Goal: Task Accomplishment & Management: Use online tool/utility

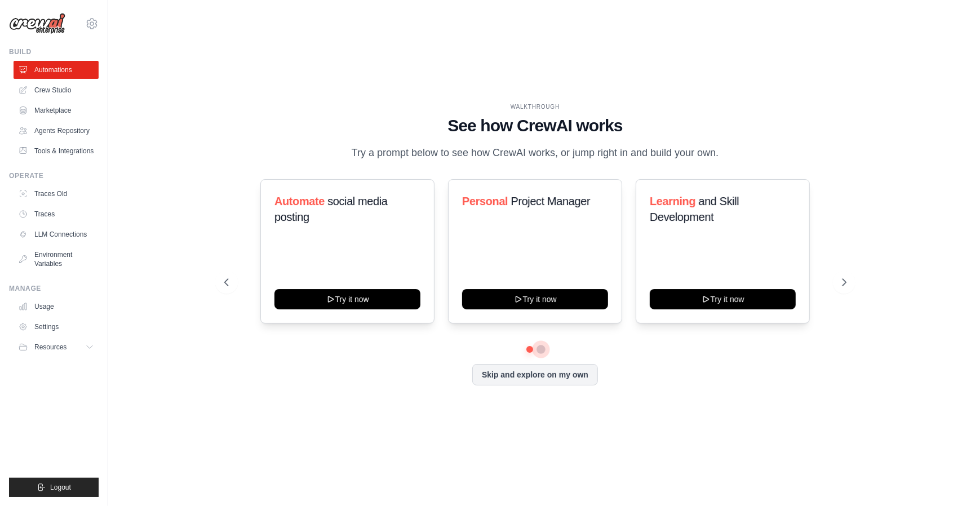
click at [541, 354] on button at bounding box center [541, 349] width 9 height 9
click at [226, 288] on icon at bounding box center [225, 282] width 11 height 11
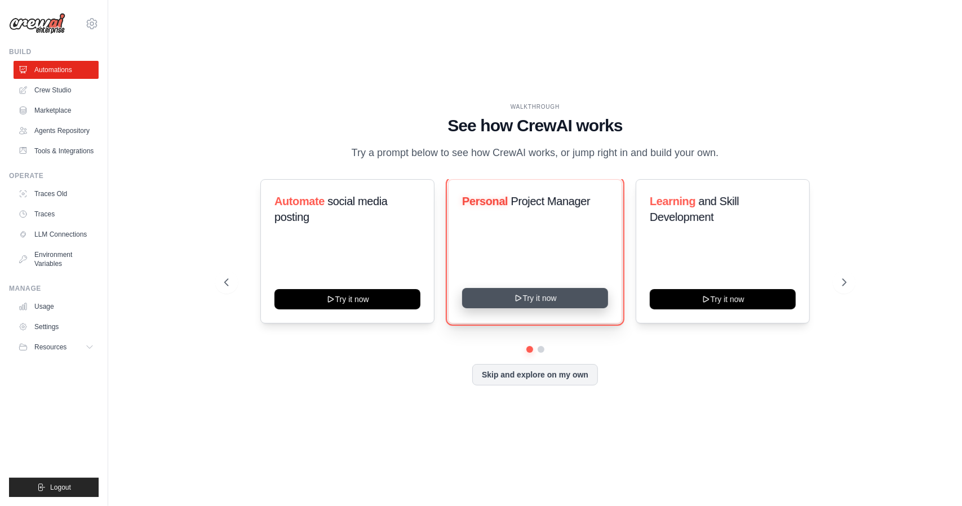
click at [551, 308] on button "Try it now" at bounding box center [535, 298] width 146 height 20
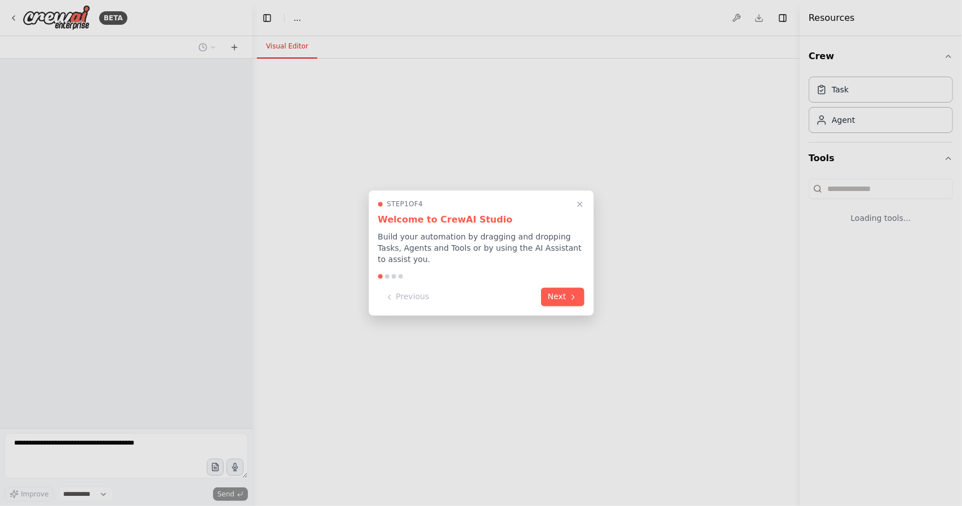
select select "****"
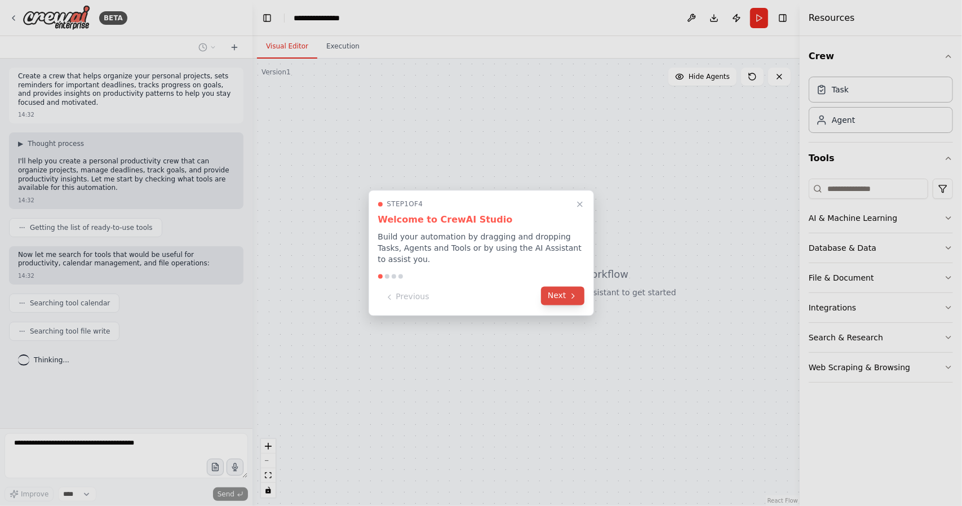
click at [567, 296] on button "Next" at bounding box center [562, 296] width 43 height 19
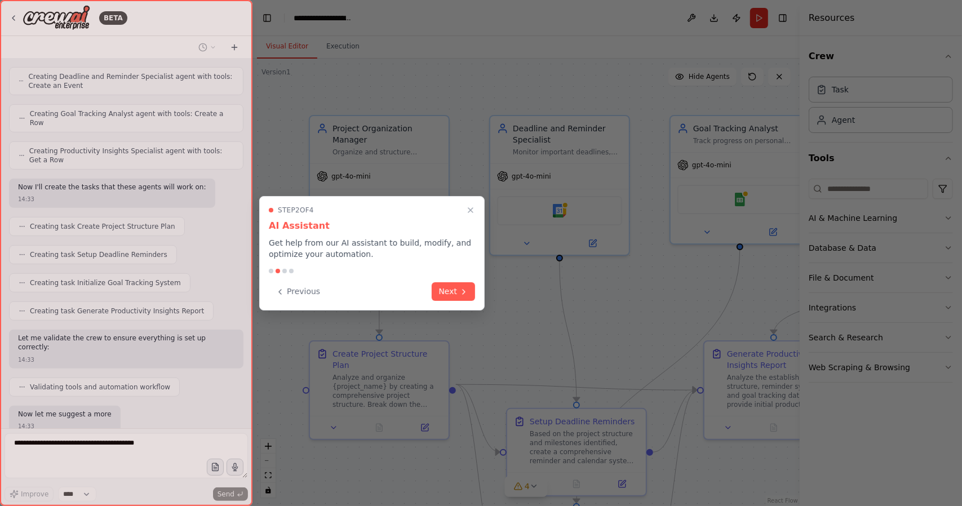
scroll to position [480, 0]
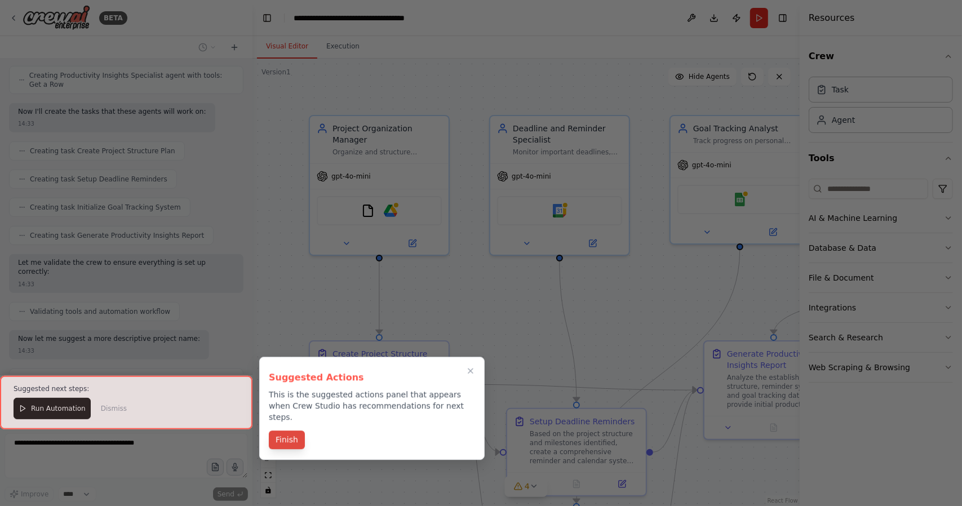
click at [280, 432] on button "Finish" at bounding box center [287, 440] width 36 height 19
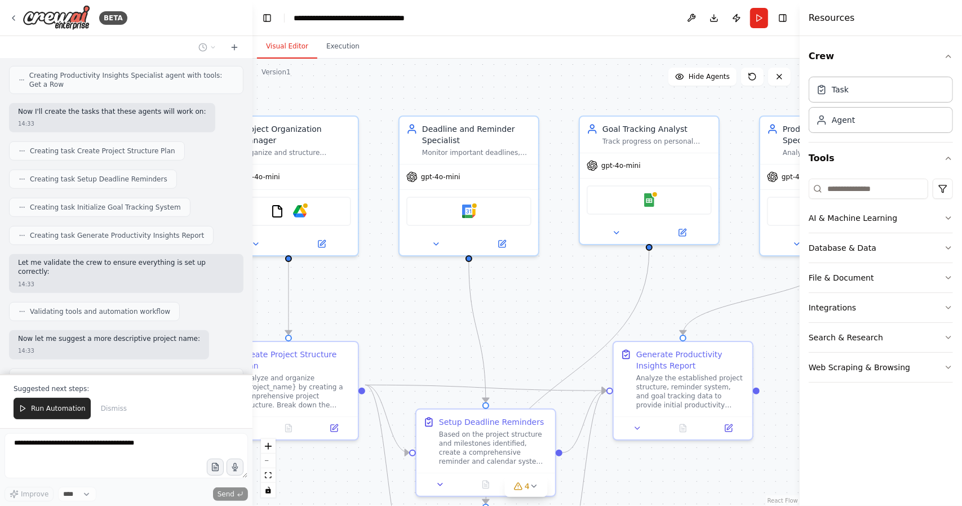
drag, startPoint x: 577, startPoint y: 308, endPoint x: 435, endPoint y: 305, distance: 142.1
click at [435, 305] on div ".deletable-edge-delete-btn { width: 20px; height: 20px; border: 0px solid #ffff…" at bounding box center [526, 283] width 547 height 448
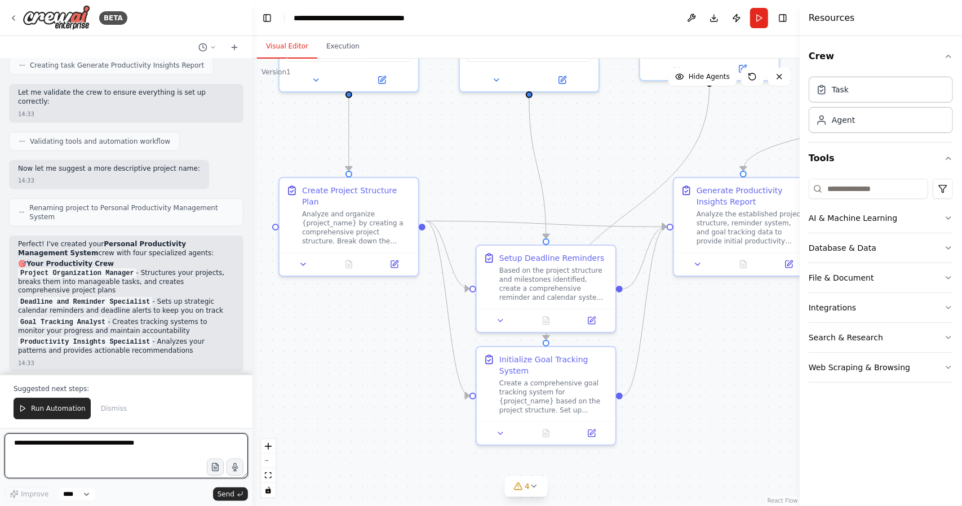
drag, startPoint x: 472, startPoint y: 307, endPoint x: 583, endPoint y: 147, distance: 195.1
click at [583, 147] on div ".deletable-edge-delete-btn { width: 20px; height: 20px; border: 0px solid #ffff…" at bounding box center [526, 283] width 547 height 448
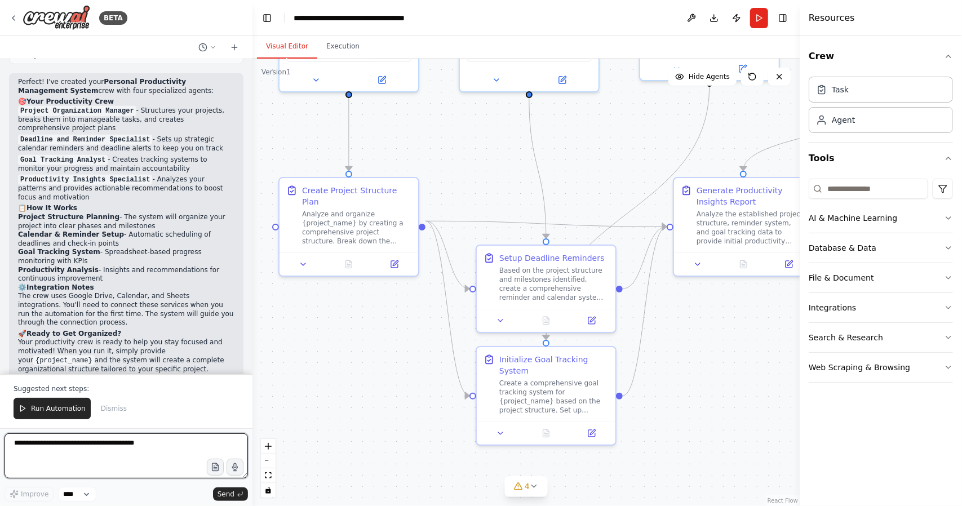
scroll to position [807, 0]
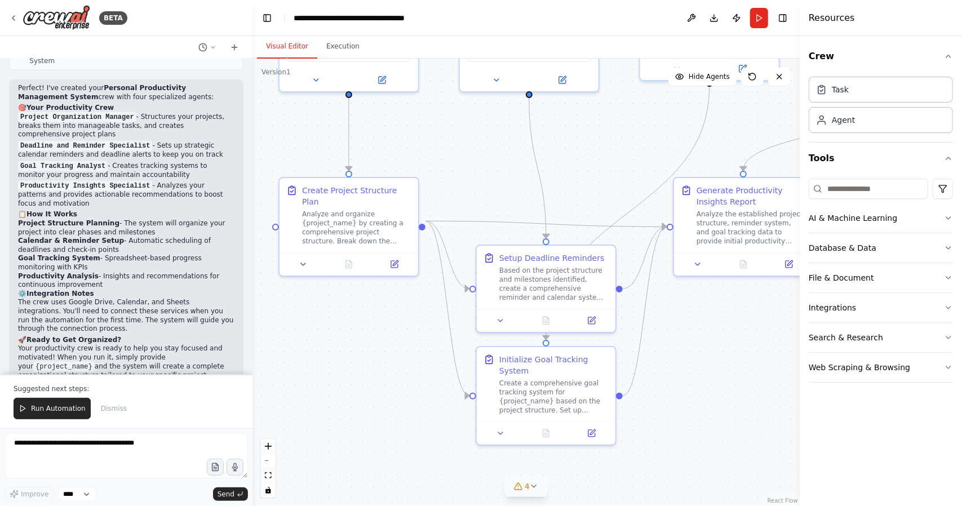
click at [516, 489] on icon at bounding box center [517, 486] width 9 height 9
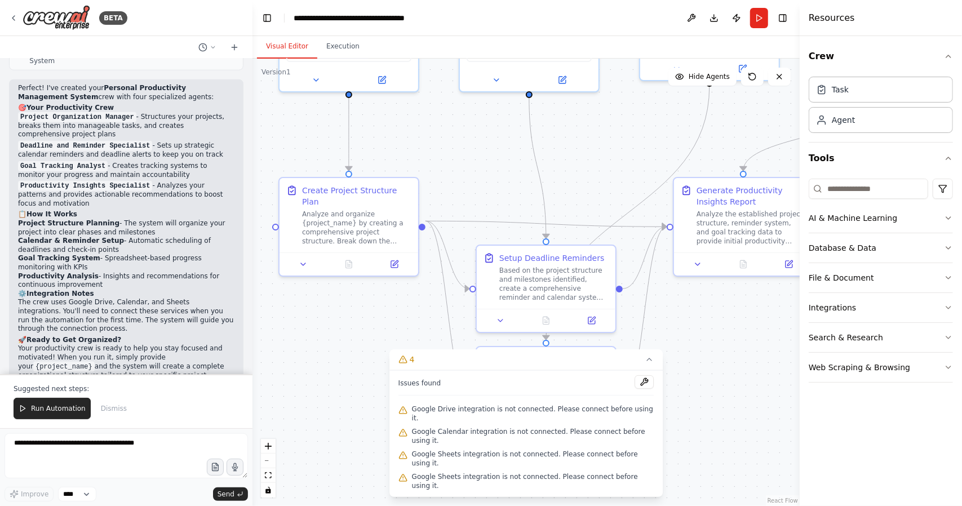
click at [327, 421] on div ".deletable-edge-delete-btn { width: 20px; height: 20px; border: 0px solid #ffff…" at bounding box center [526, 283] width 547 height 448
click at [14, 14] on icon at bounding box center [13, 18] width 9 height 9
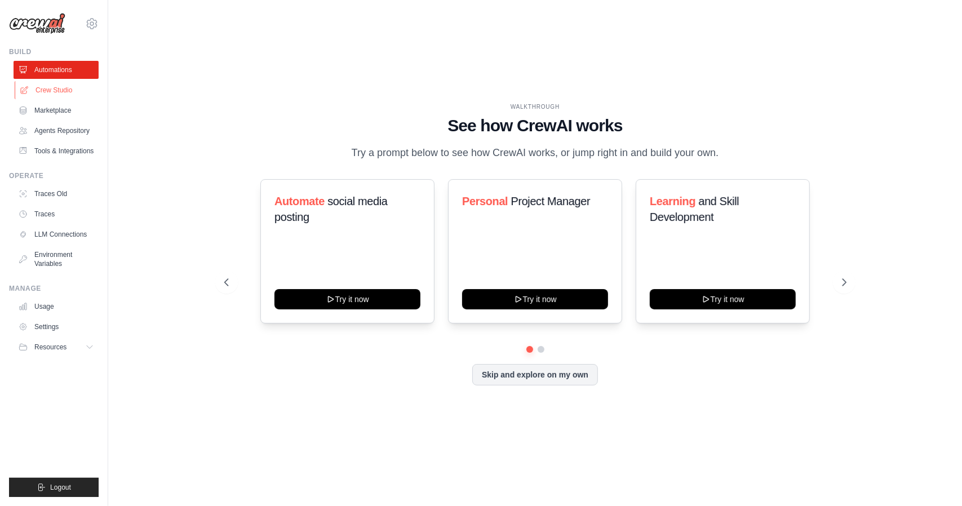
click at [62, 94] on link "Crew Studio" at bounding box center [57, 90] width 85 height 18
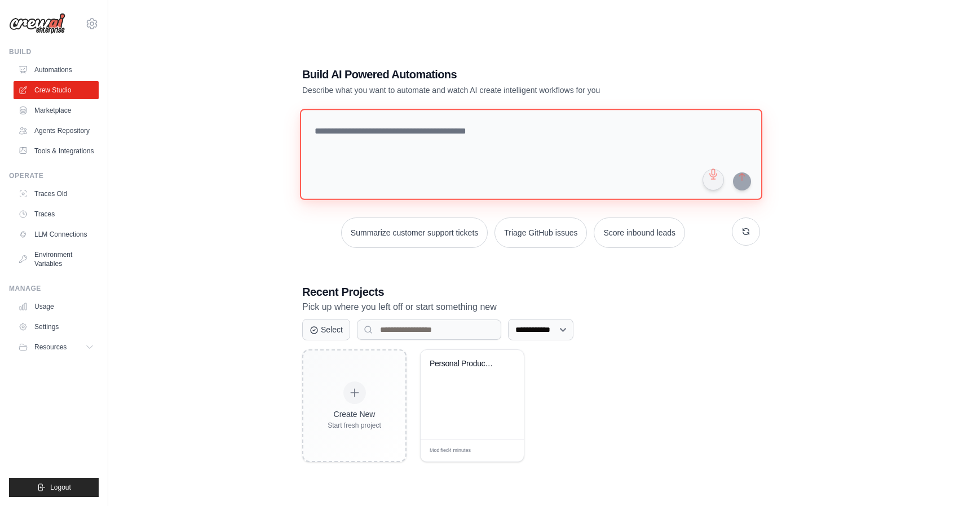
click at [373, 147] on textarea at bounding box center [531, 154] width 462 height 91
click at [341, 325] on button "Select" at bounding box center [326, 328] width 48 height 21
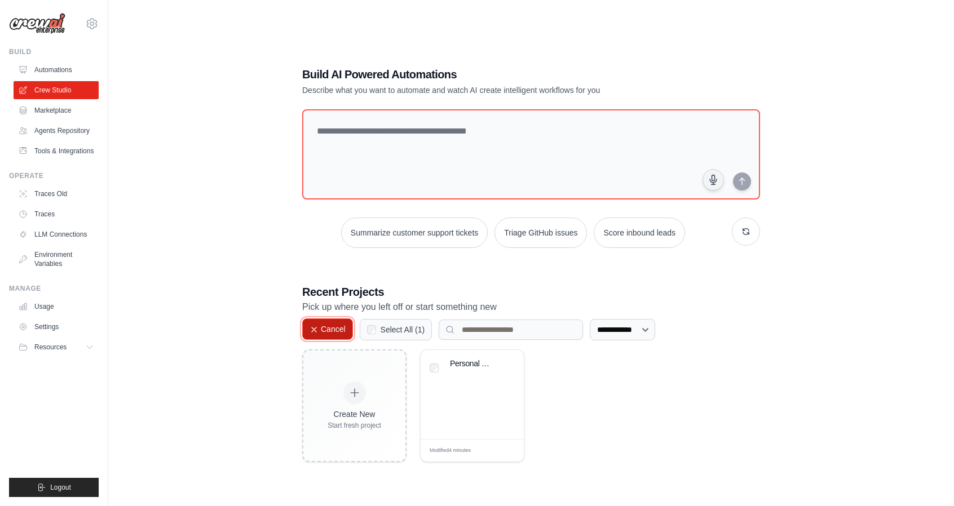
click at [341, 325] on button "Cancel" at bounding box center [327, 328] width 51 height 21
click at [558, 330] on select "**********" at bounding box center [540, 329] width 65 height 21
click at [671, 384] on div "Create New Start fresh project Personal Productivity Management Sy... Modified …" at bounding box center [531, 405] width 458 height 113
click at [664, 300] on p "Pick up where you left off or start something new" at bounding box center [531, 307] width 458 height 15
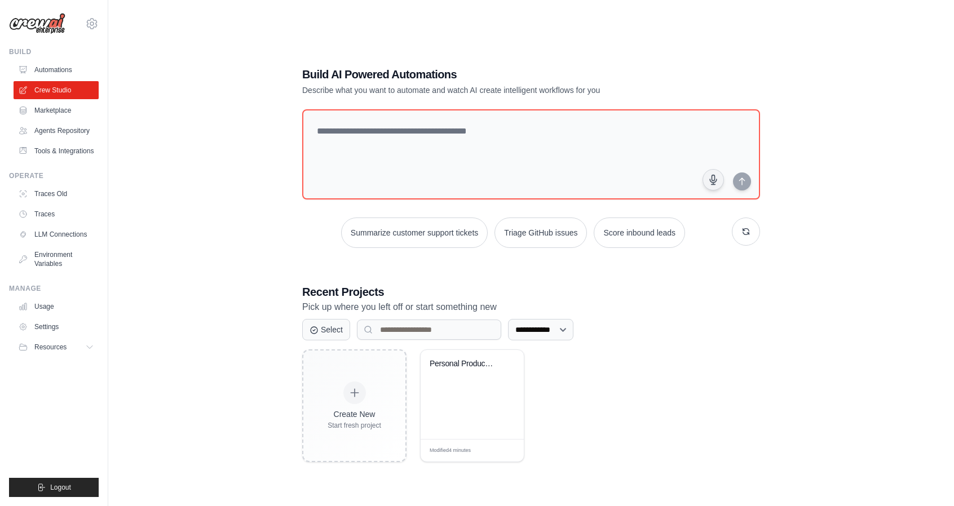
click at [216, 201] on div "**********" at bounding box center [530, 264] width 809 height 506
click at [458, 149] on textarea at bounding box center [531, 154] width 462 height 91
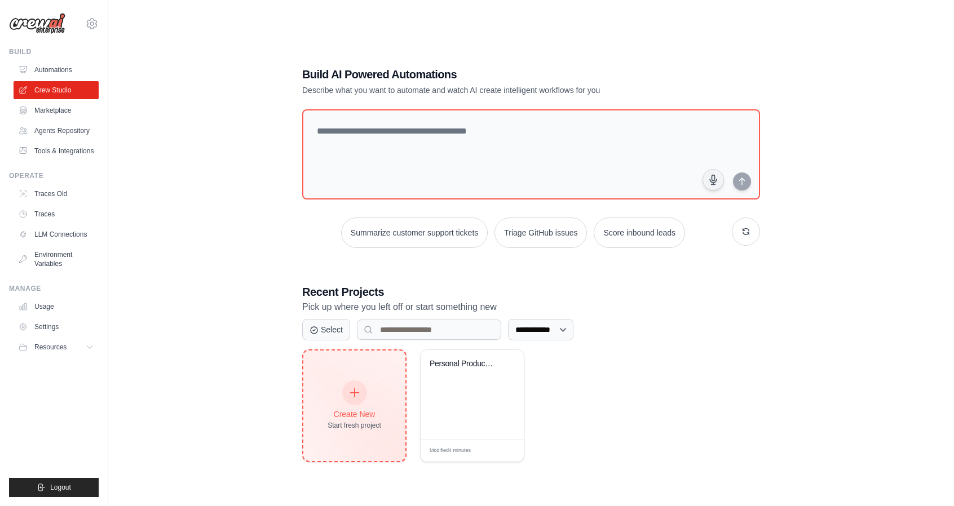
click at [332, 422] on div "Start fresh project" at bounding box center [354, 425] width 54 height 9
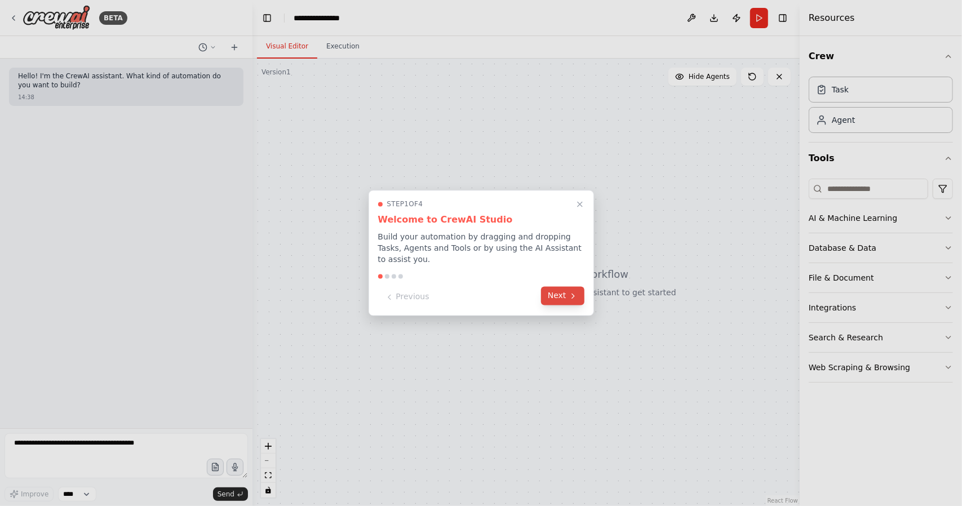
click at [567, 299] on button "Next" at bounding box center [562, 296] width 43 height 19
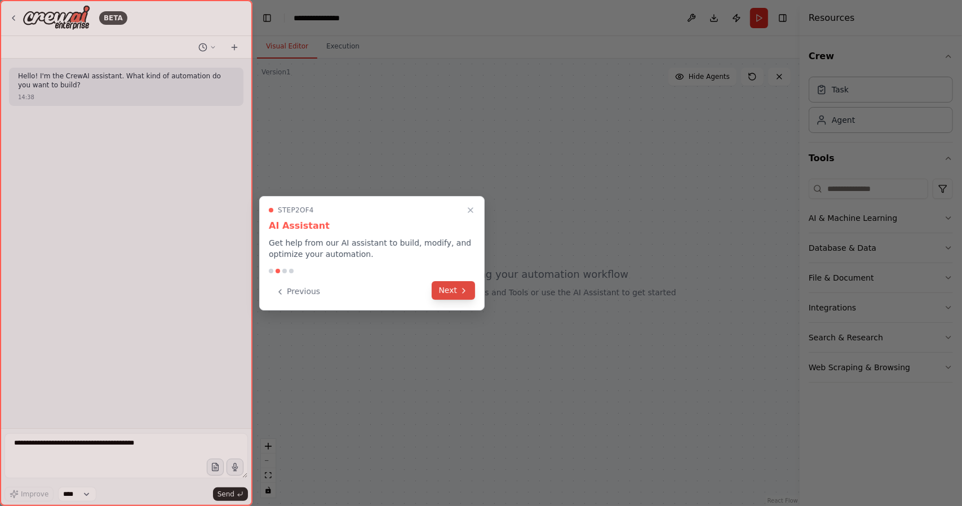
click at [453, 292] on button "Next" at bounding box center [453, 290] width 43 height 19
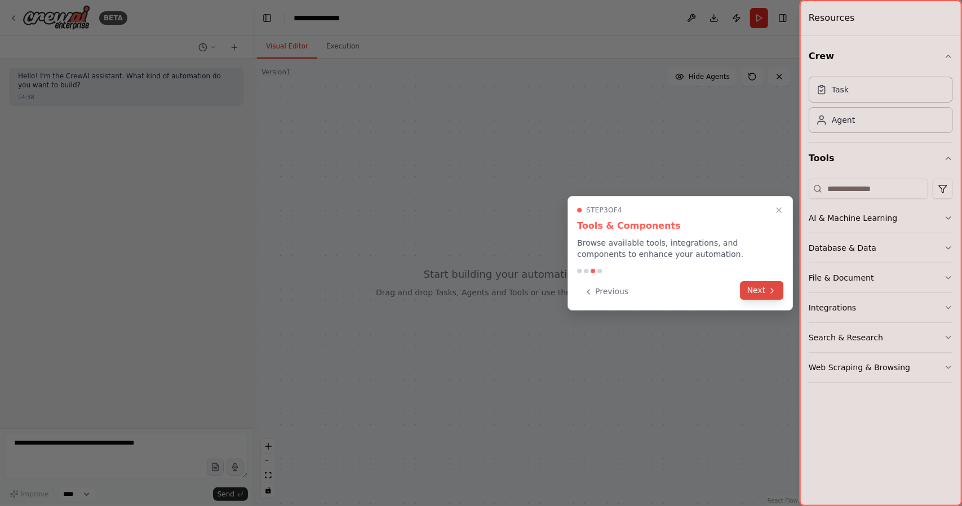
click at [776, 290] on icon at bounding box center [772, 290] width 9 height 9
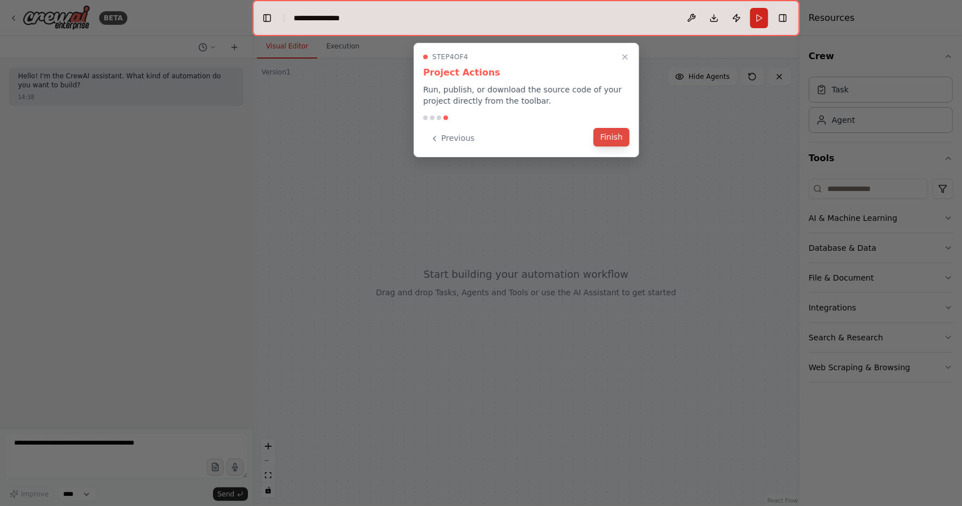
click at [620, 142] on button "Finish" at bounding box center [612, 137] width 36 height 19
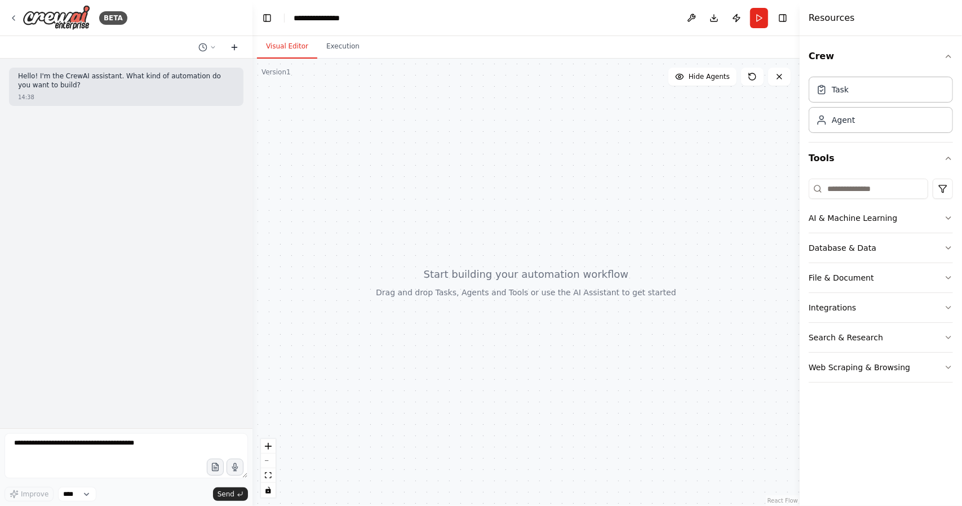
click at [233, 47] on icon at bounding box center [234, 47] width 5 height 0
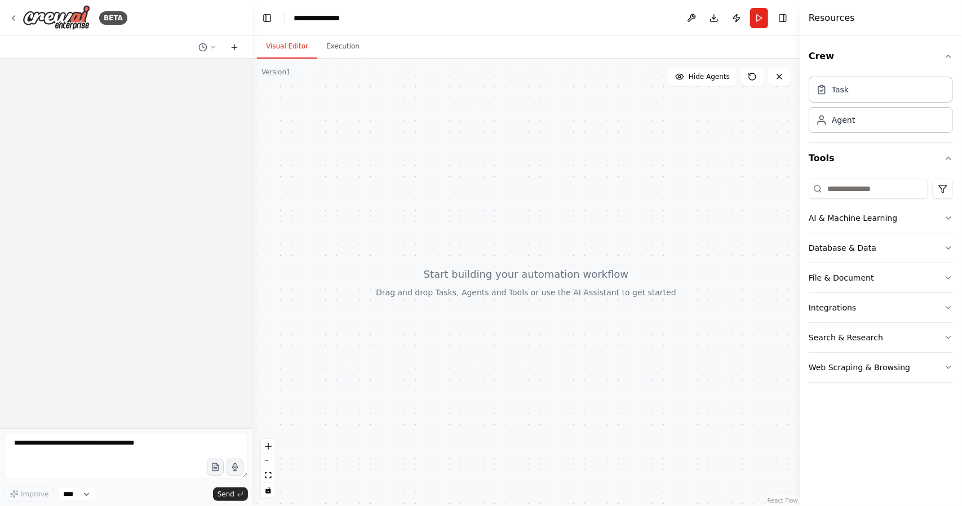
click at [233, 47] on icon at bounding box center [234, 47] width 5 height 0
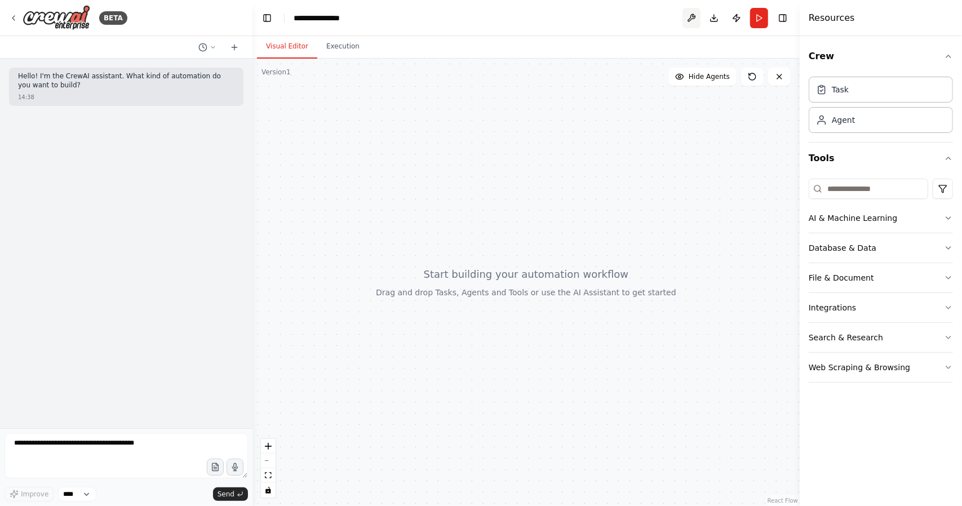
click at [695, 22] on button at bounding box center [692, 18] width 18 height 20
click at [884, 101] on div "Task" at bounding box center [881, 89] width 144 height 26
click at [888, 129] on div "Agent" at bounding box center [881, 120] width 144 height 26
click at [947, 218] on icon "button" at bounding box center [948, 218] width 9 height 9
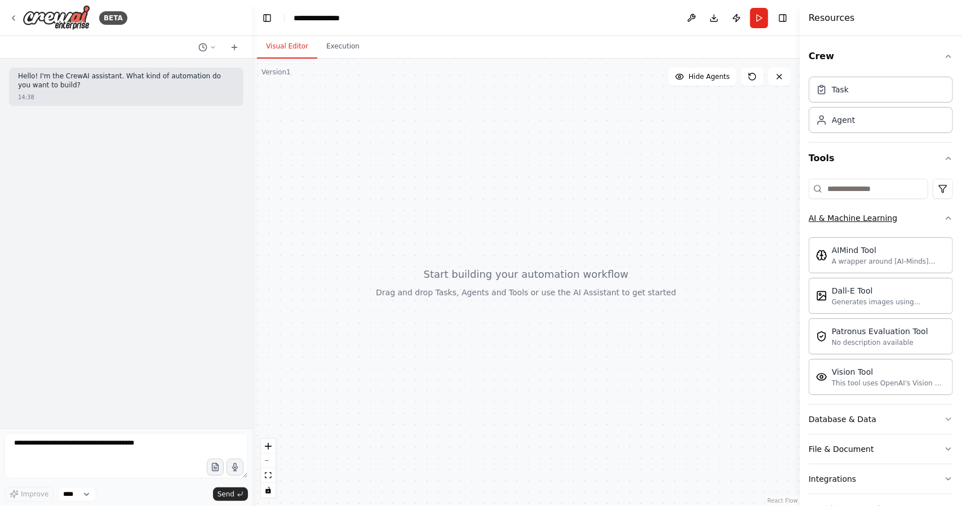
click at [944, 215] on icon "button" at bounding box center [948, 218] width 9 height 9
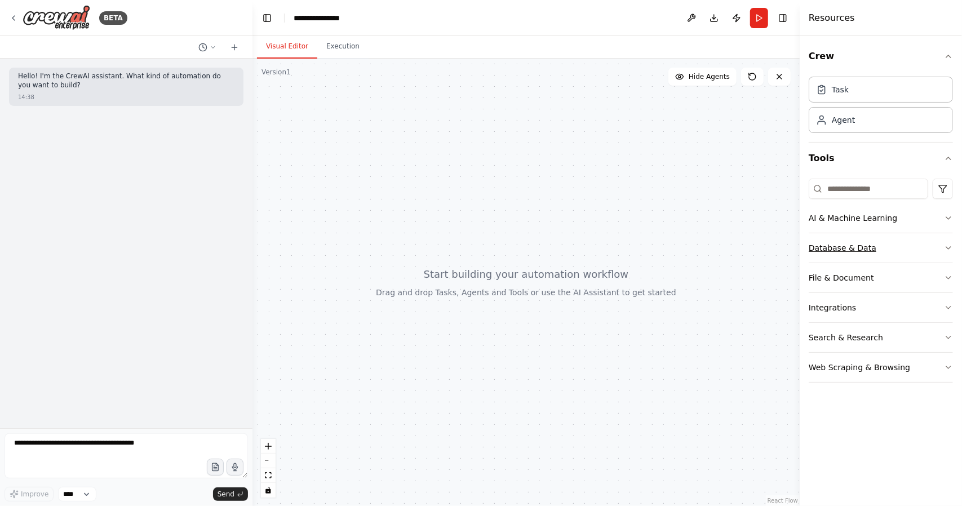
click at [922, 243] on button "Database & Data" at bounding box center [881, 247] width 144 height 29
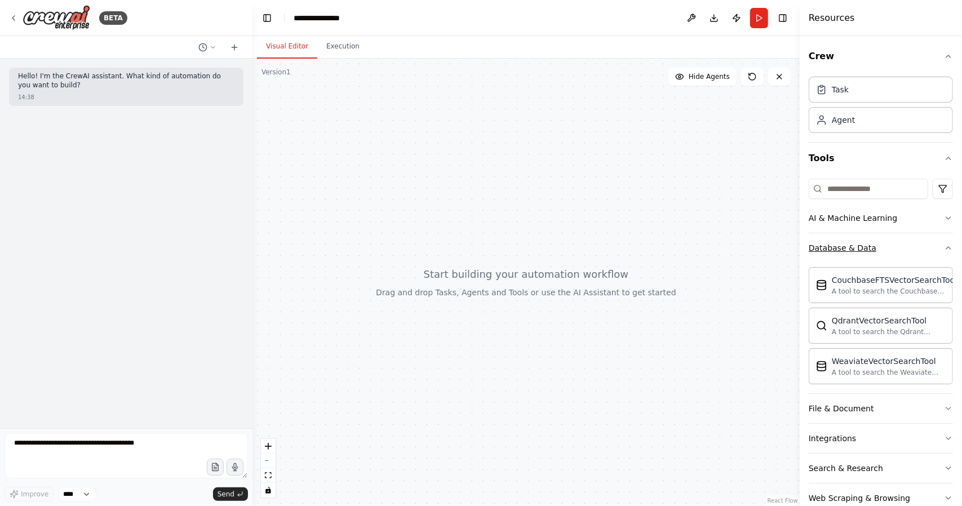
click at [922, 243] on button "Database & Data" at bounding box center [881, 247] width 144 height 29
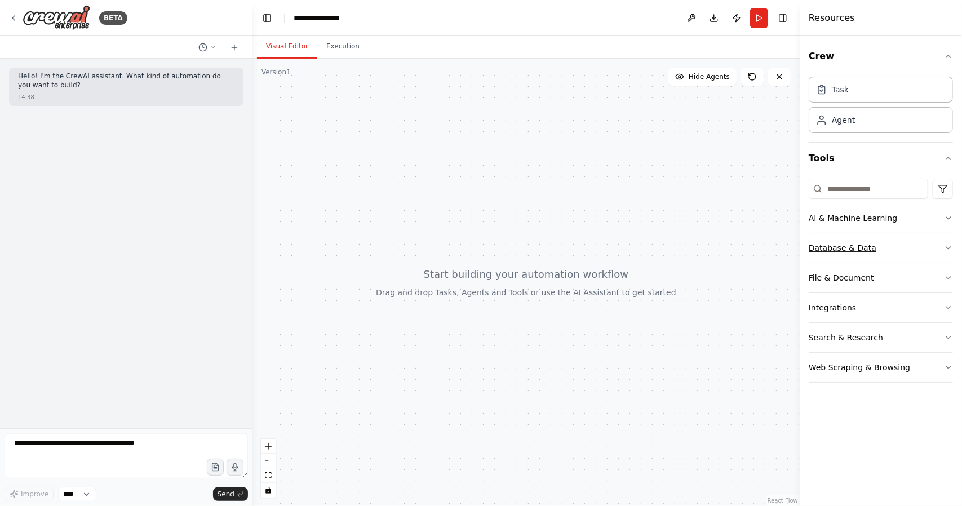
click at [917, 247] on button "Database & Data" at bounding box center [881, 247] width 144 height 29
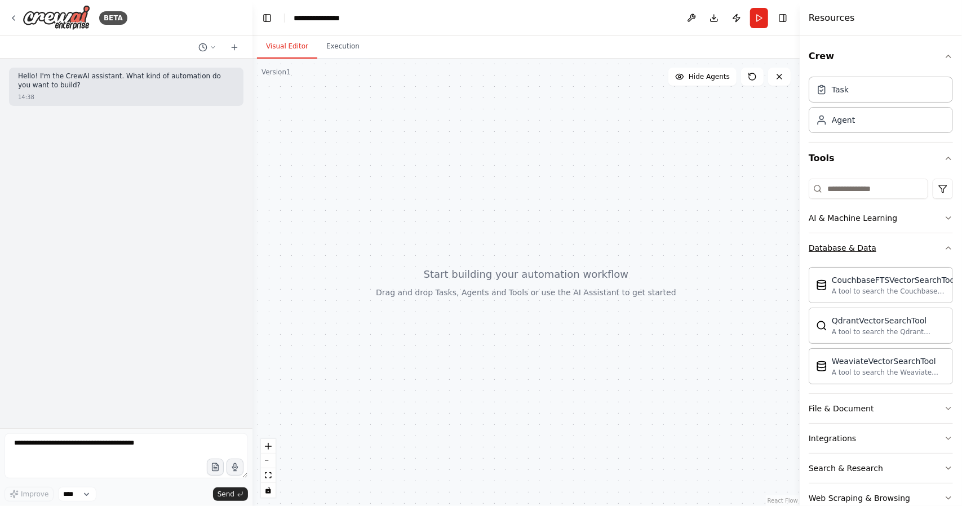
click at [917, 247] on button "Database & Data" at bounding box center [881, 247] width 144 height 29
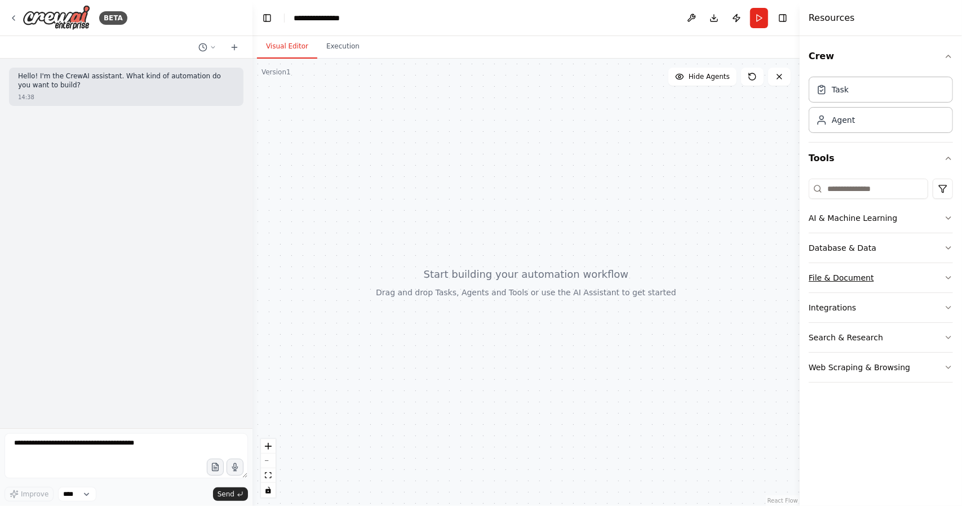
click at [911, 285] on button "File & Document" at bounding box center [881, 277] width 144 height 29
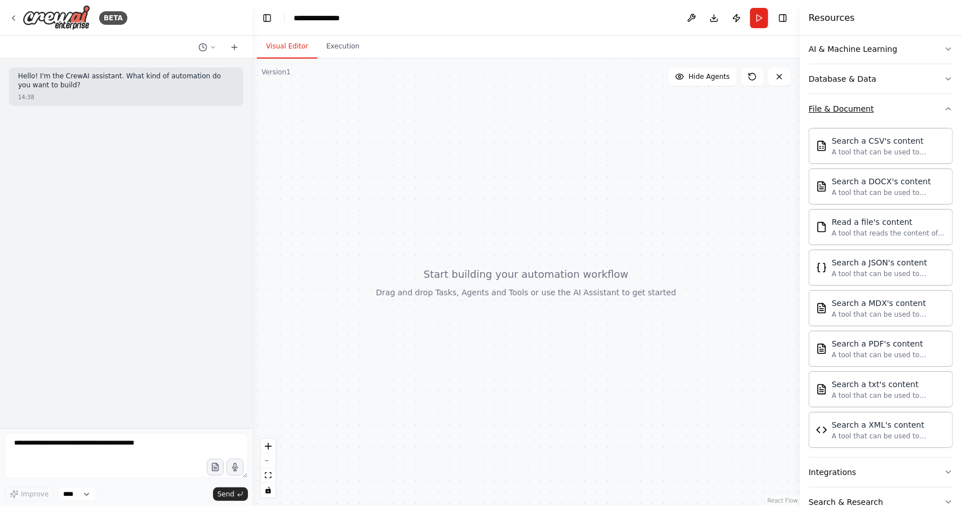
scroll to position [113, 0]
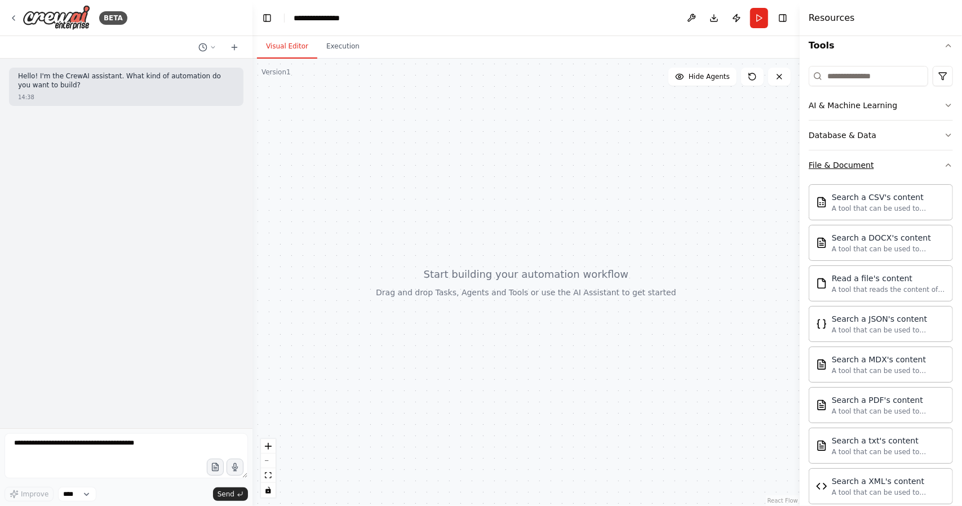
click at [889, 173] on button "File & Document" at bounding box center [881, 164] width 144 height 29
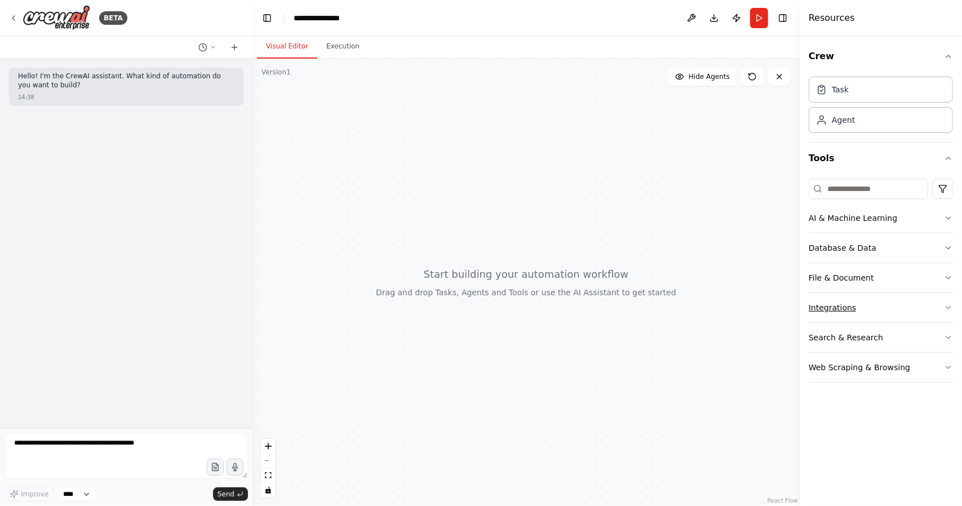
click at [883, 309] on button "Integrations" at bounding box center [881, 307] width 144 height 29
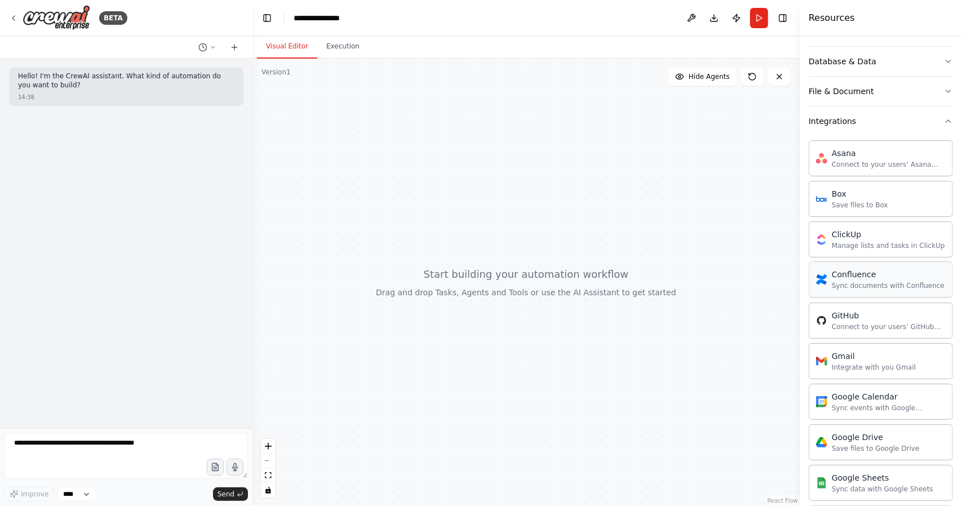
scroll to position [169, 0]
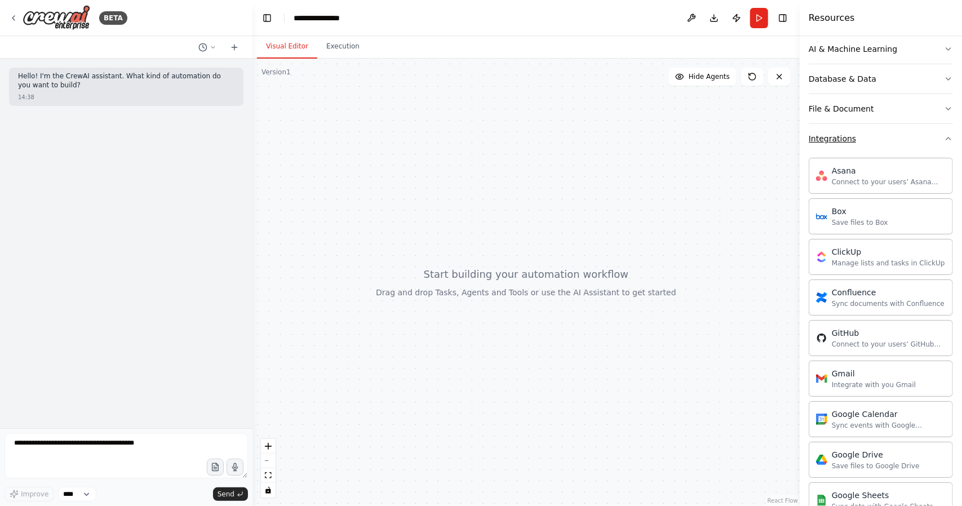
click at [870, 145] on button "Integrations" at bounding box center [881, 138] width 144 height 29
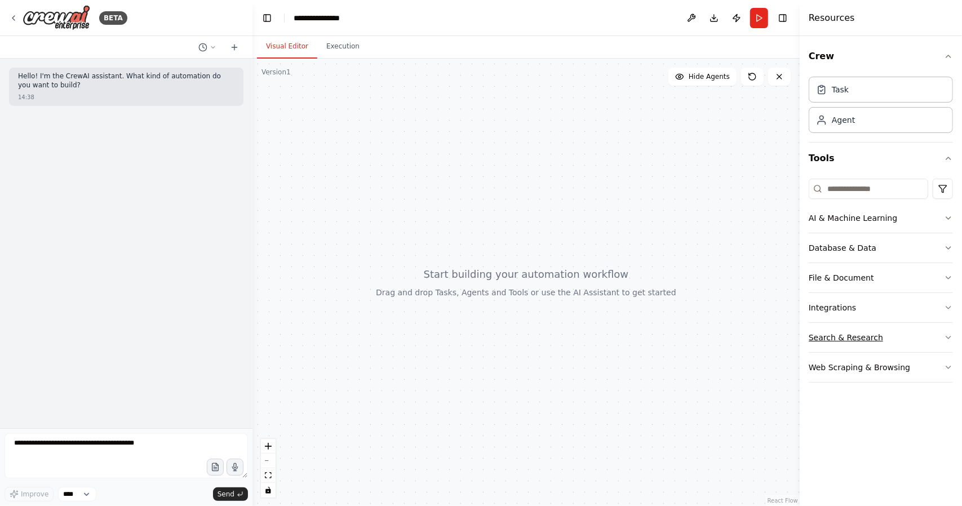
click at [852, 327] on button "Search & Research" at bounding box center [881, 337] width 144 height 29
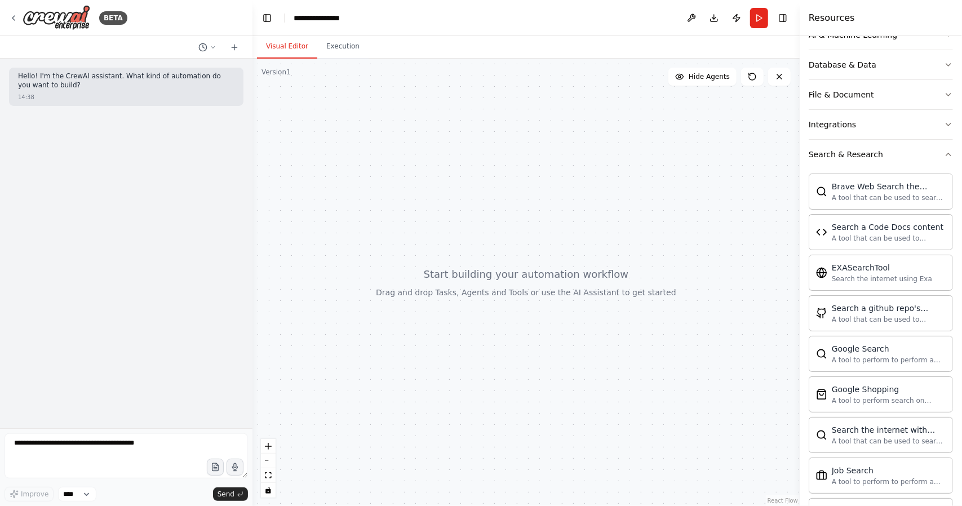
scroll to position [126, 0]
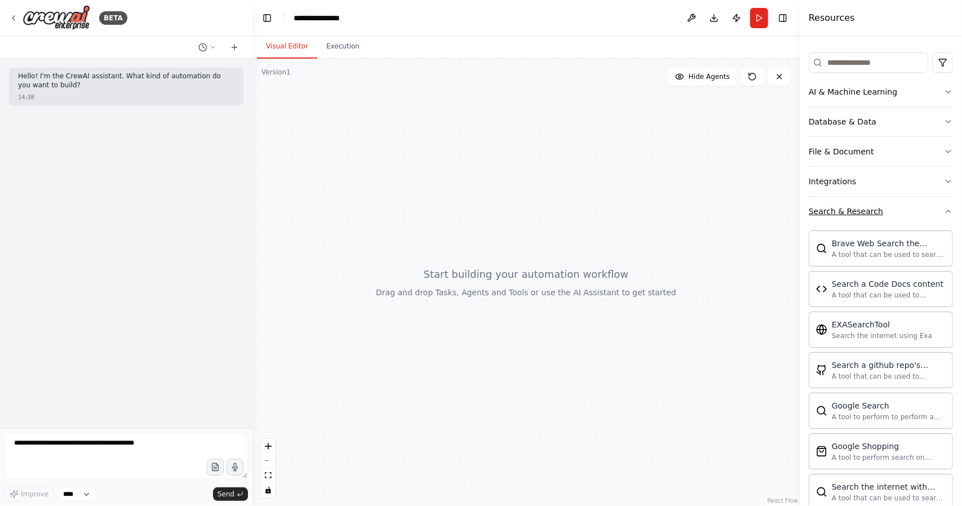
click at [878, 215] on div "Search & Research" at bounding box center [846, 211] width 74 height 11
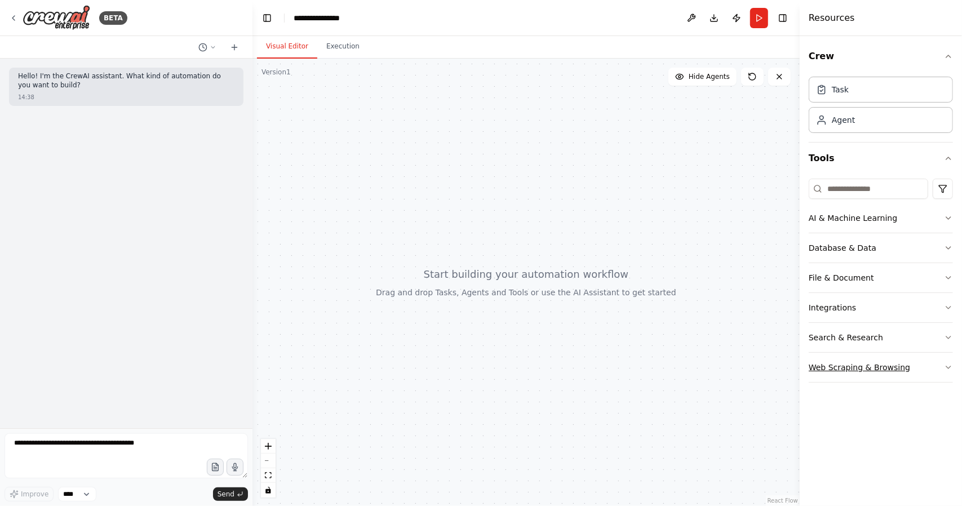
click at [876, 362] on div "Web Scraping & Browsing" at bounding box center [859, 367] width 101 height 11
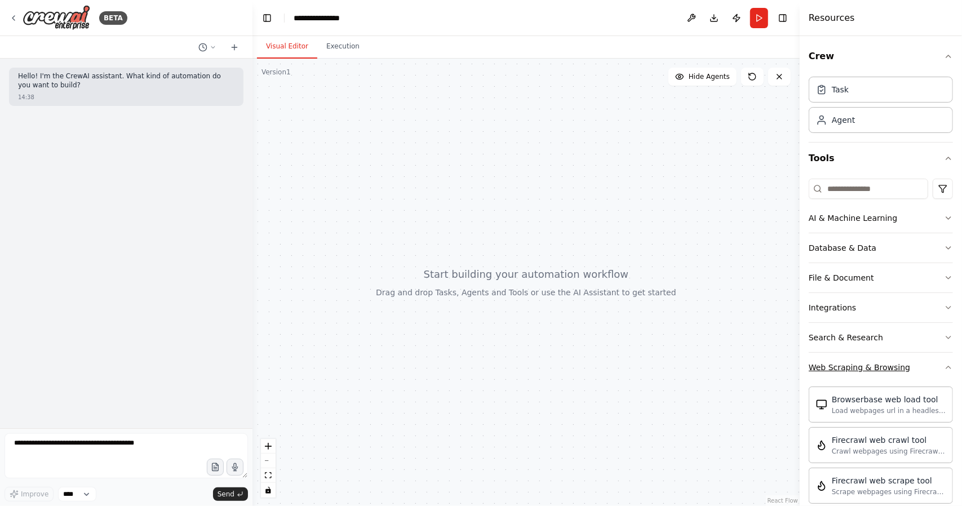
click at [911, 367] on button "Web Scraping & Browsing" at bounding box center [881, 367] width 144 height 29
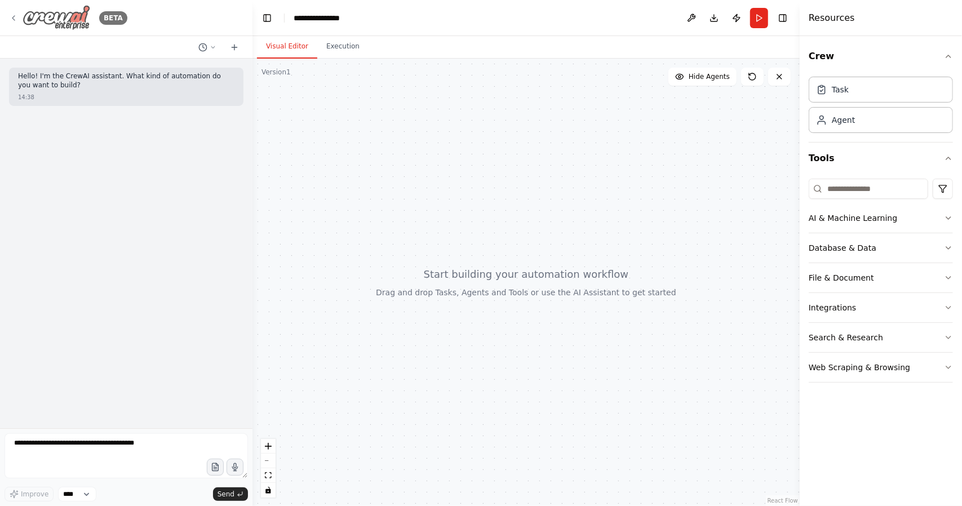
click at [16, 17] on icon at bounding box center [13, 18] width 9 height 9
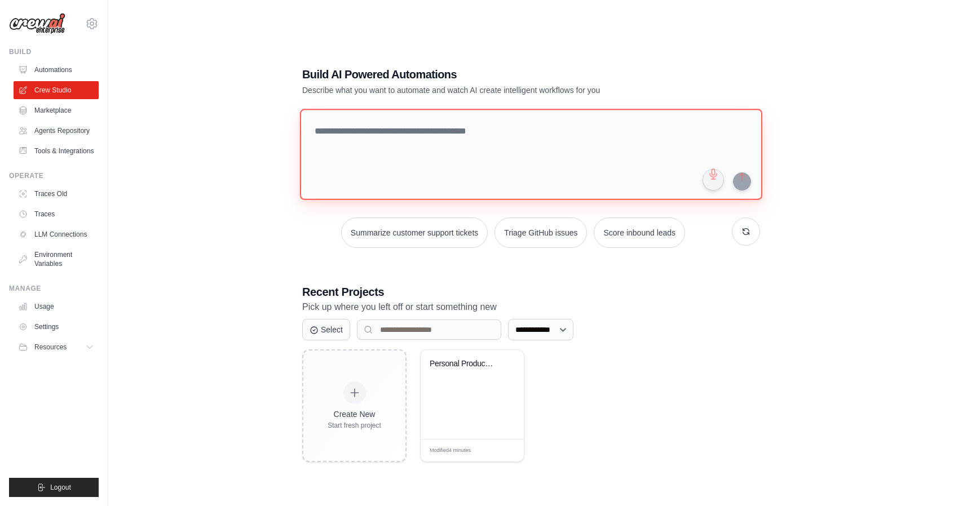
click at [441, 140] on textarea at bounding box center [531, 154] width 462 height 91
click at [422, 130] on textarea "**" at bounding box center [533, 154] width 467 height 92
type textarea "*"
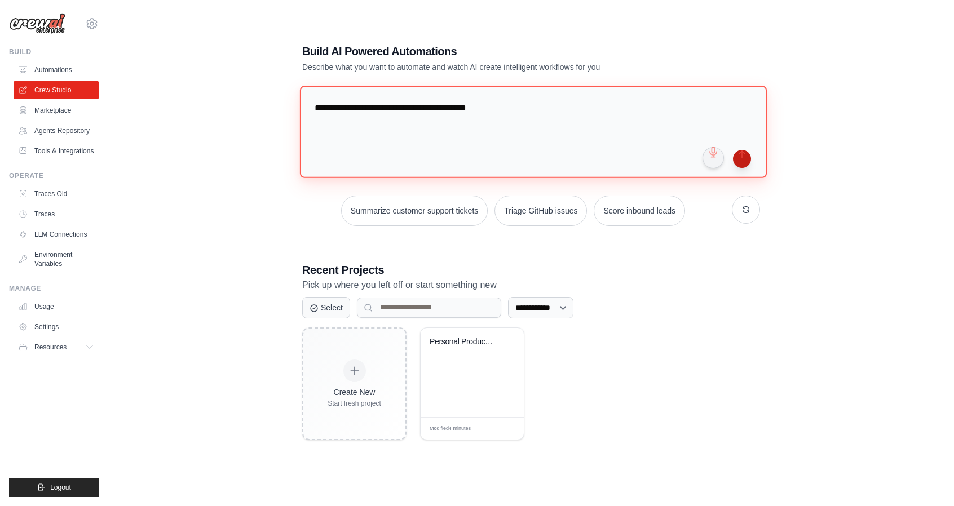
type textarea "**********"
click at [746, 161] on button "submit" at bounding box center [742, 159] width 18 height 18
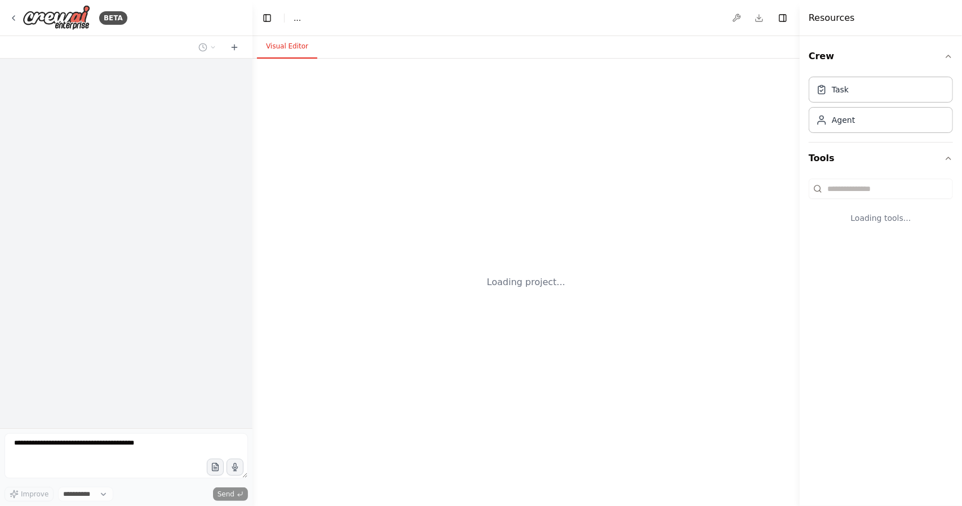
select select "****"
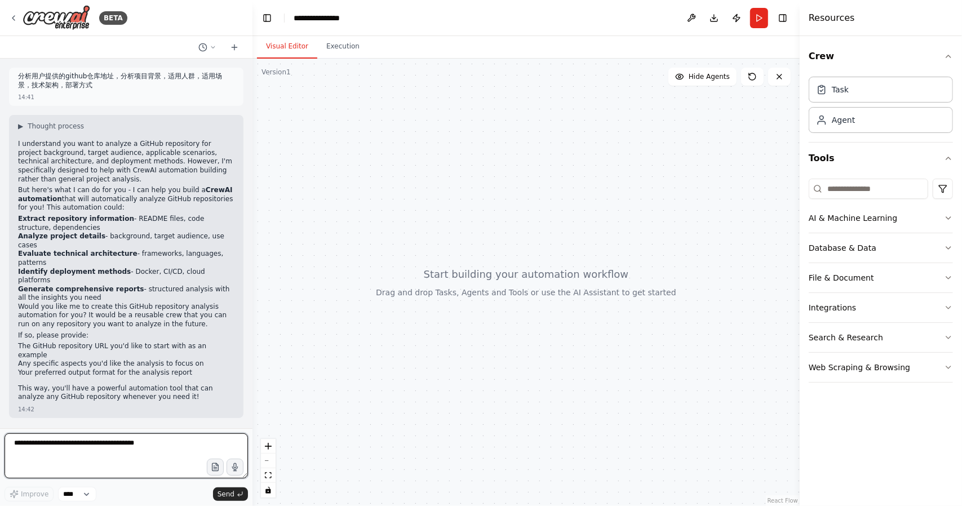
click at [75, 456] on textarea at bounding box center [126, 455] width 243 height 45
type textarea "*"
click at [89, 494] on select "****" at bounding box center [77, 494] width 38 height 15
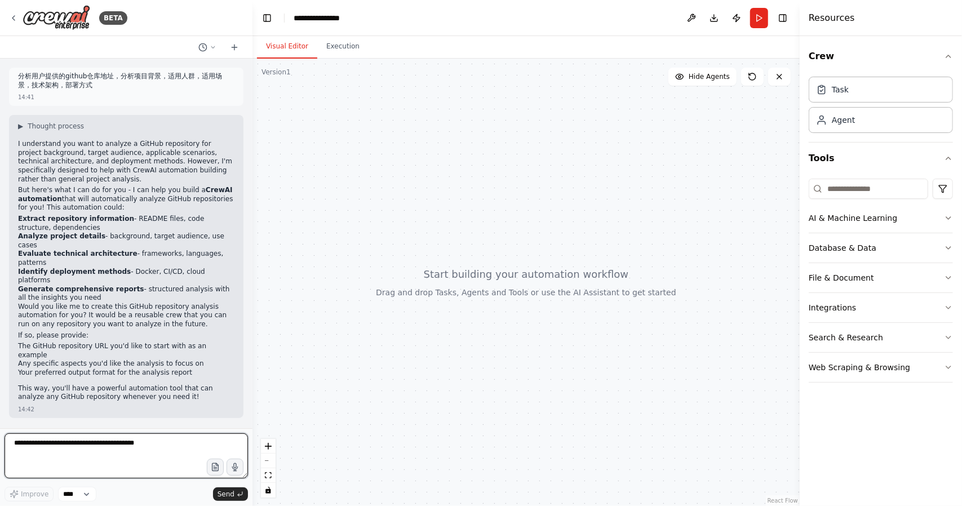
click at [63, 453] on textarea at bounding box center [126, 455] width 243 height 45
paste textarea "**********"
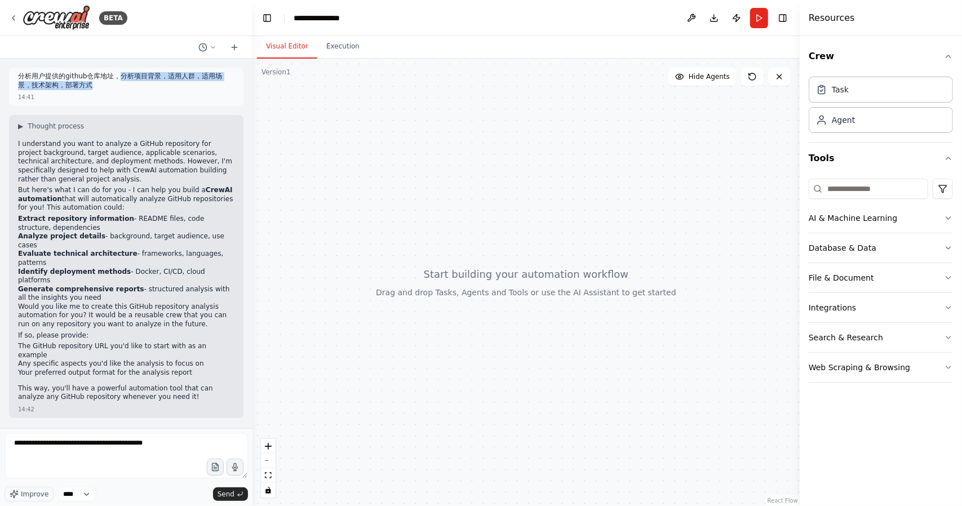
drag, startPoint x: 119, startPoint y: 74, endPoint x: 144, endPoint y: 87, distance: 28.0
click at [144, 87] on p "分析用户提供的github仓库地址，分析项目背景，适用人群，适用场景，技术架构，部署方式" at bounding box center [126, 80] width 216 height 17
copy p "分析项目背景，适用人群，适用场景，技术架构，部署方式"
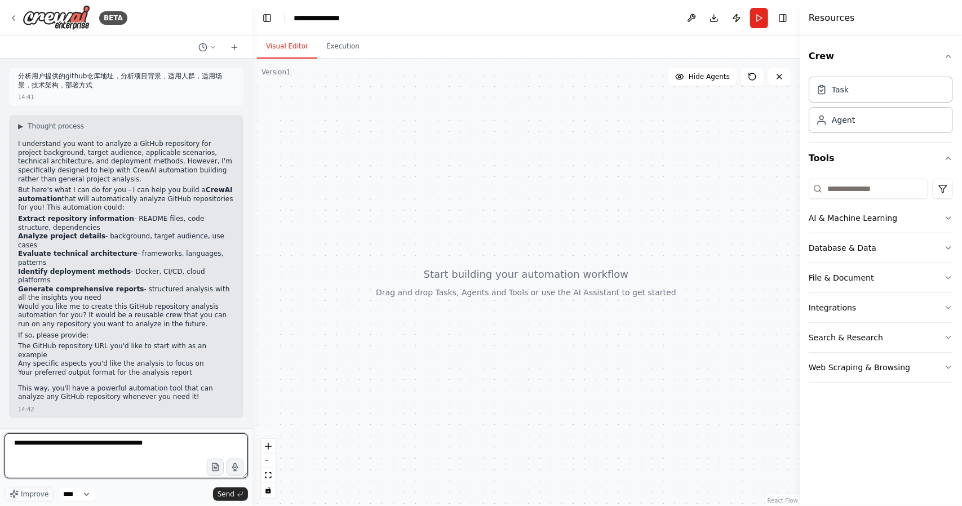
click at [71, 467] on textarea "**********" at bounding box center [126, 455] width 243 height 45
paste textarea "**********"
type textarea "**********"
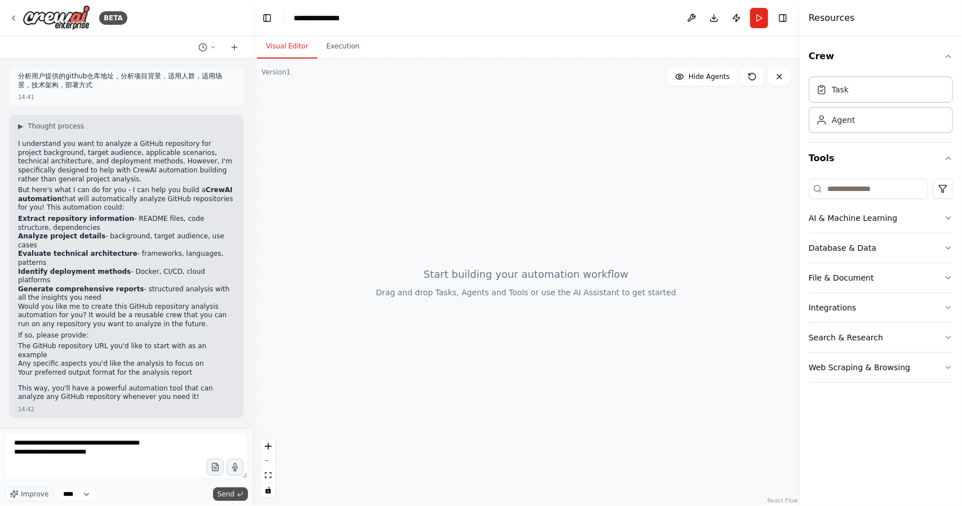
click at [231, 495] on span "Send" at bounding box center [226, 494] width 17 height 9
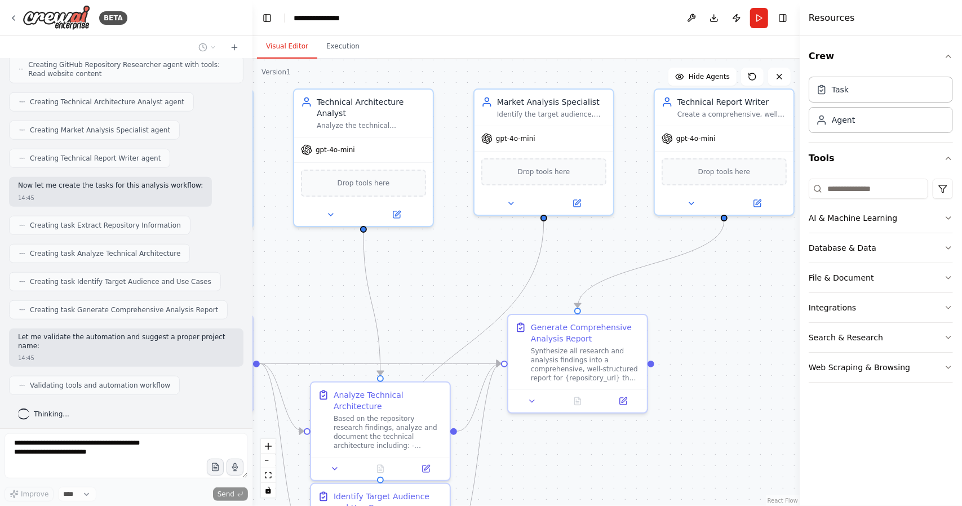
scroll to position [665, 0]
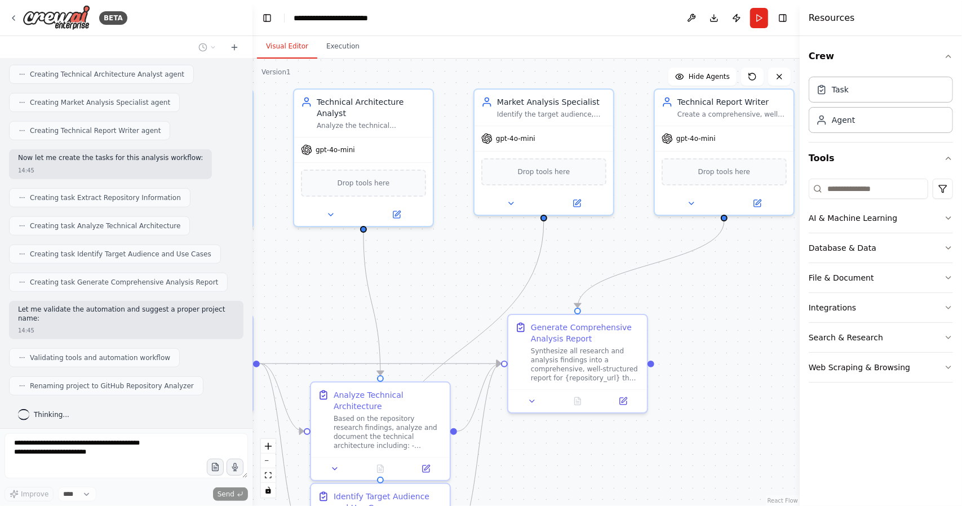
drag, startPoint x: 664, startPoint y: 304, endPoint x: 468, endPoint y: 277, distance: 197.9
click at [468, 277] on div ".deletable-edge-delete-btn { width: 20px; height: 20px; border: 0px solid #ffff…" at bounding box center [526, 283] width 547 height 448
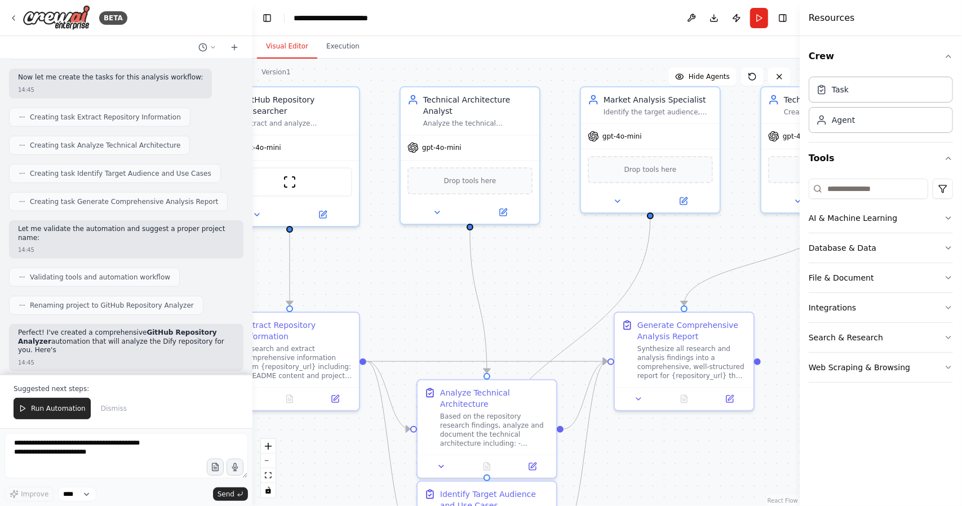
drag, startPoint x: 410, startPoint y: 282, endPoint x: 516, endPoint y: 280, distance: 106.6
click at [516, 280] on div ".deletable-edge-delete-btn { width: 20px; height: 20px; border: 0px solid #ffff…" at bounding box center [526, 283] width 547 height 448
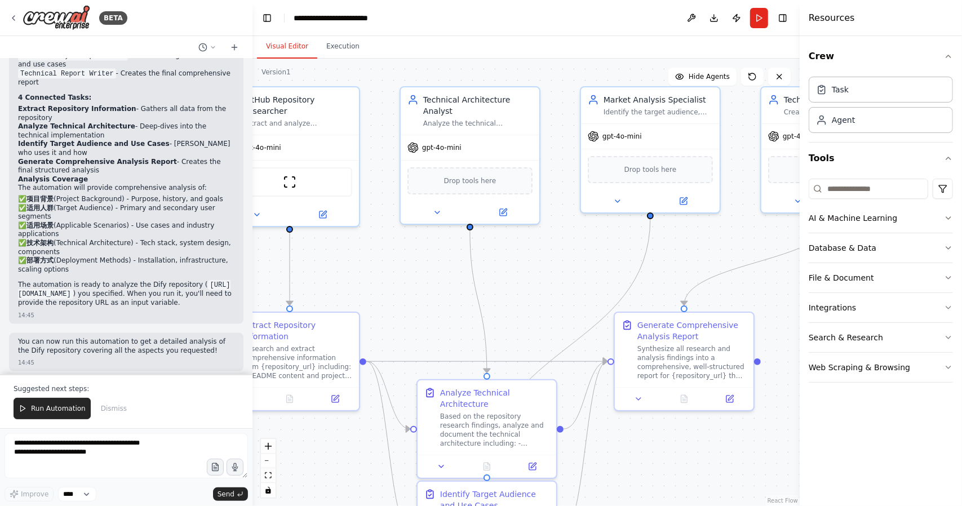
scroll to position [1115, 0]
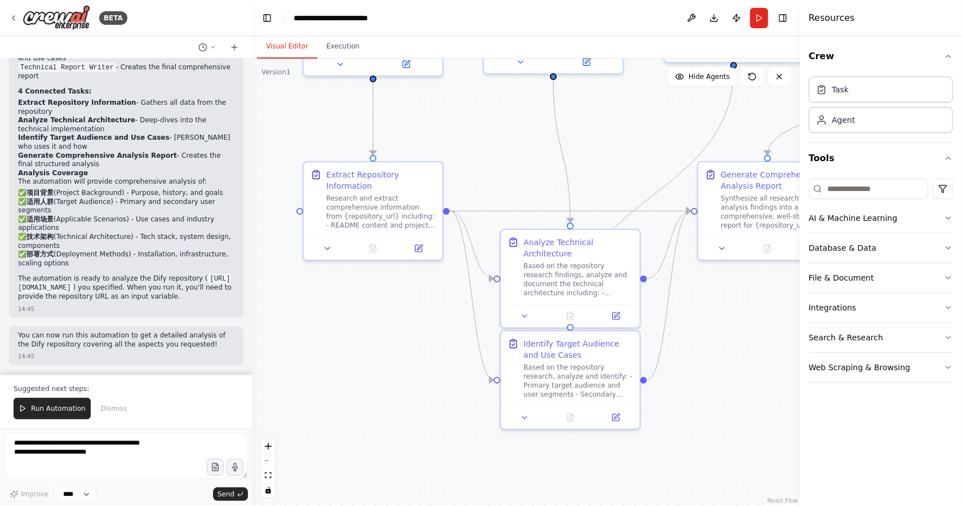
drag, startPoint x: 441, startPoint y: 324, endPoint x: 521, endPoint y: 176, distance: 168.2
click at [524, 174] on div ".deletable-edge-delete-btn { width: 20px; height: 20px; border: 0px solid #ffff…" at bounding box center [526, 283] width 547 height 448
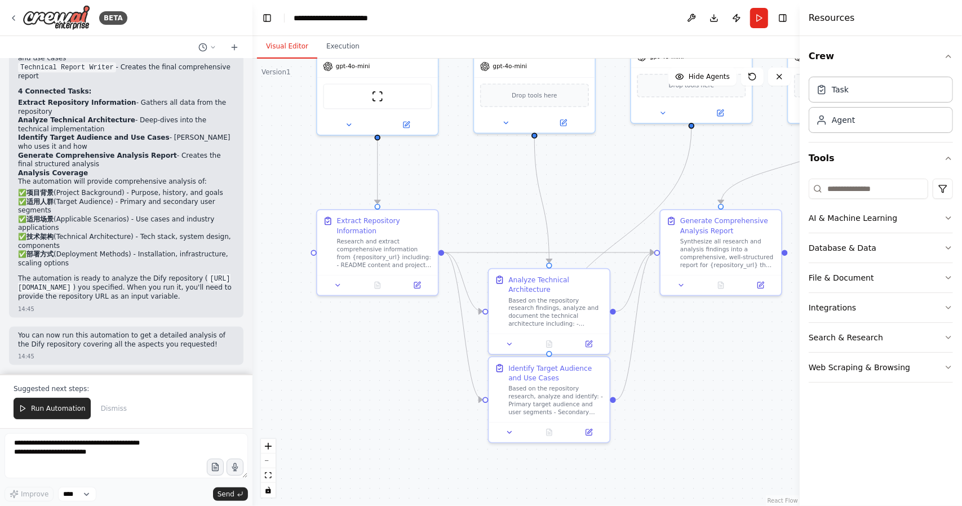
drag, startPoint x: 512, startPoint y: 202, endPoint x: 512, endPoint y: 230, distance: 27.6
click at [512, 230] on div ".deletable-edge-delete-btn { width: 20px; height: 20px; border: 0px solid #ffff…" at bounding box center [526, 283] width 547 height 448
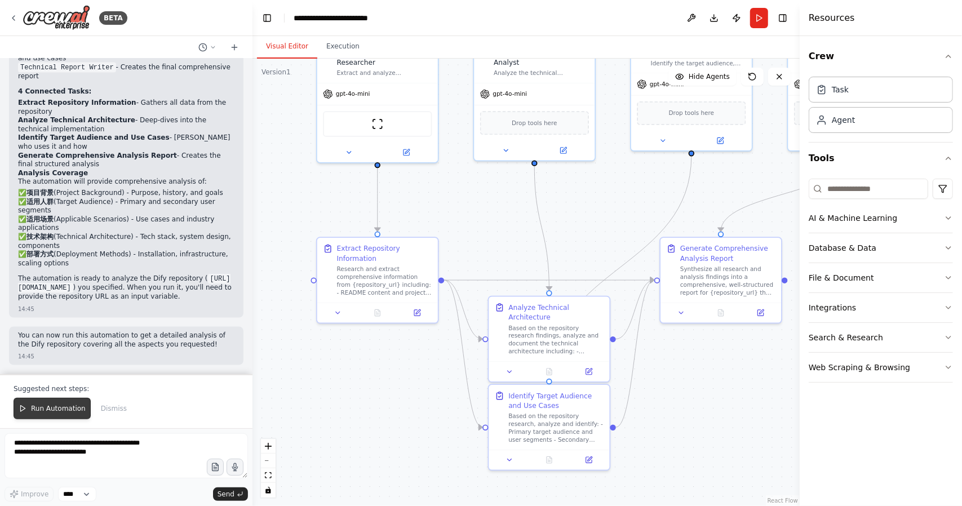
click at [45, 408] on span "Run Automation" at bounding box center [58, 408] width 55 height 9
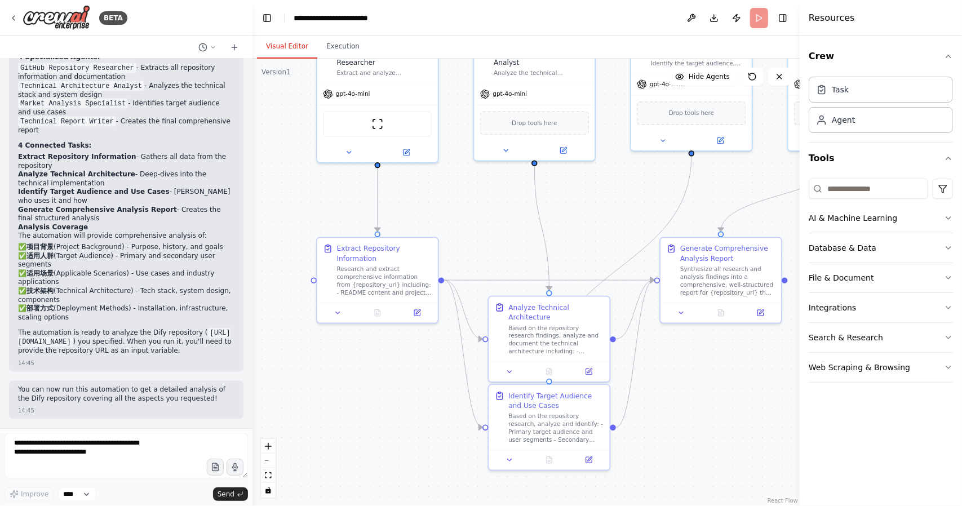
scroll to position [1061, 0]
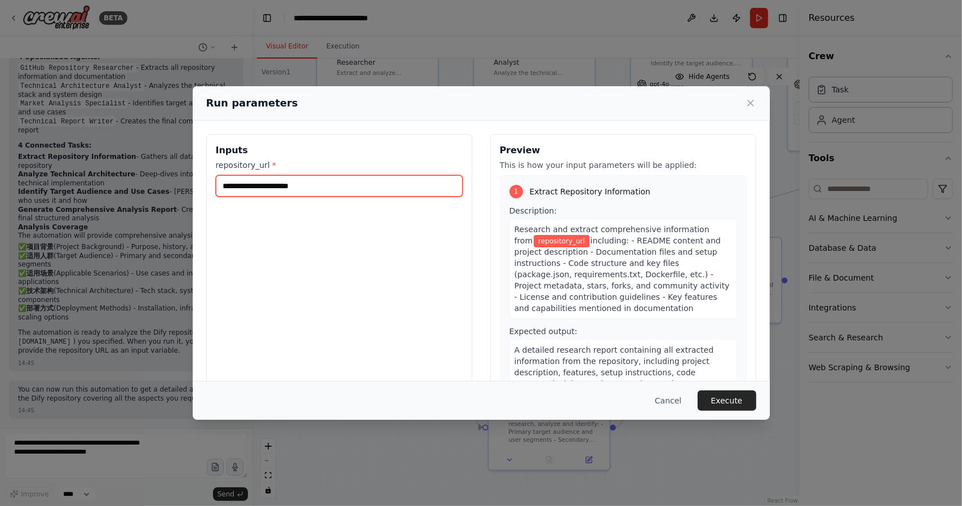
click at [322, 184] on input "repository_url *" at bounding box center [339, 185] width 247 height 21
paste input "**********"
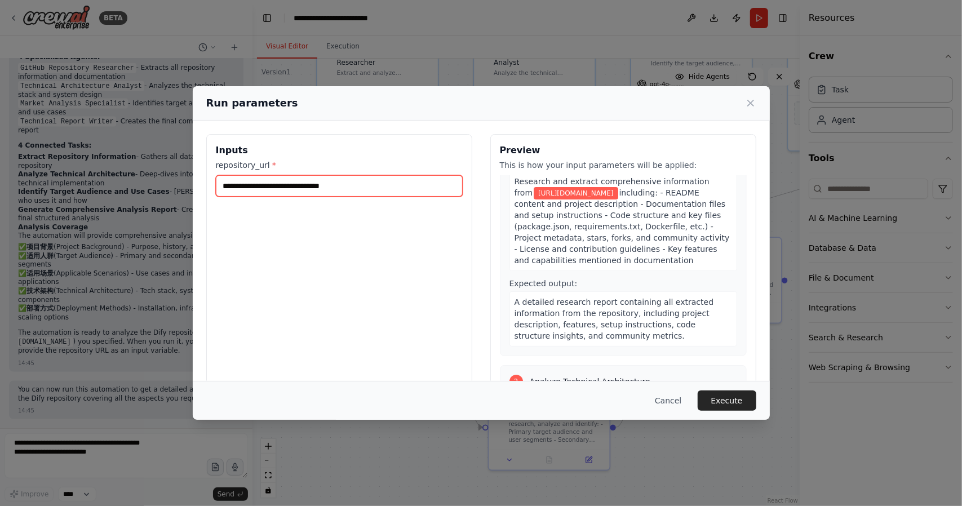
scroll to position [0, 0]
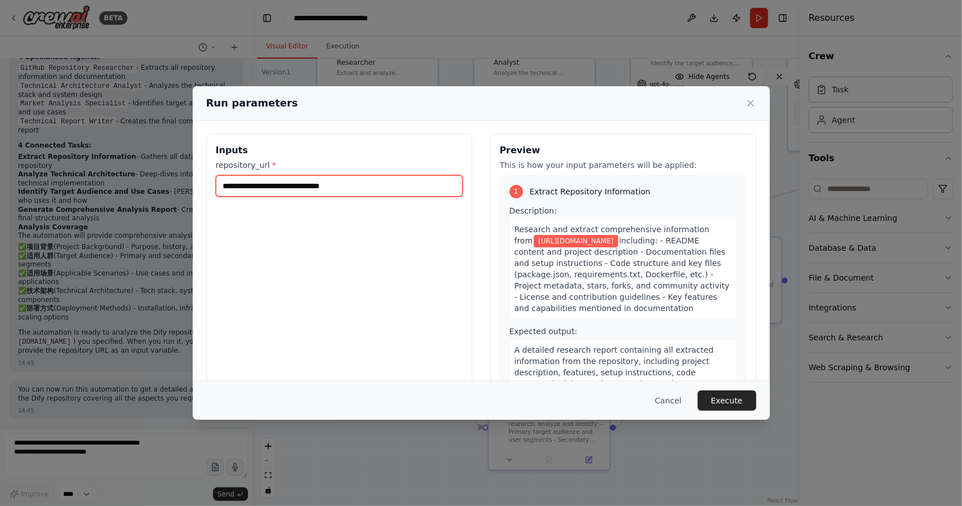
type input "**********"
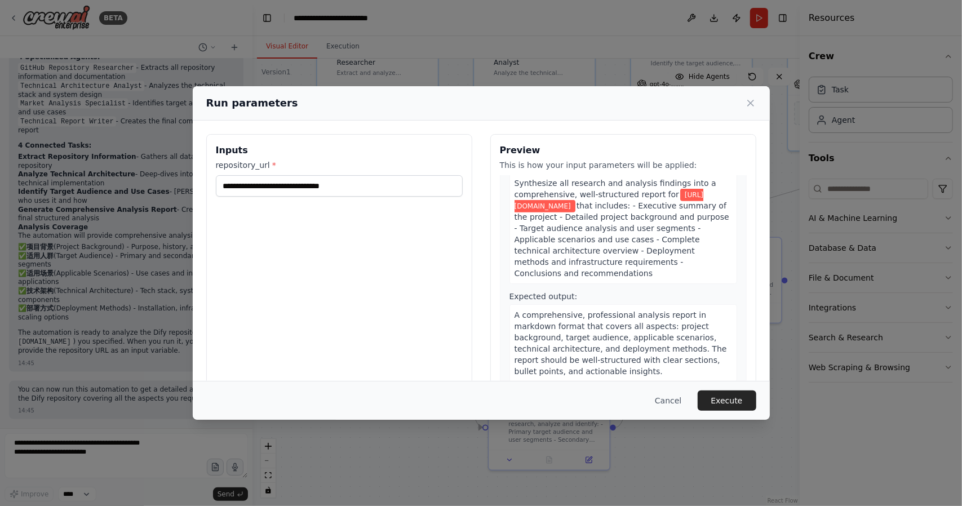
scroll to position [33, 0]
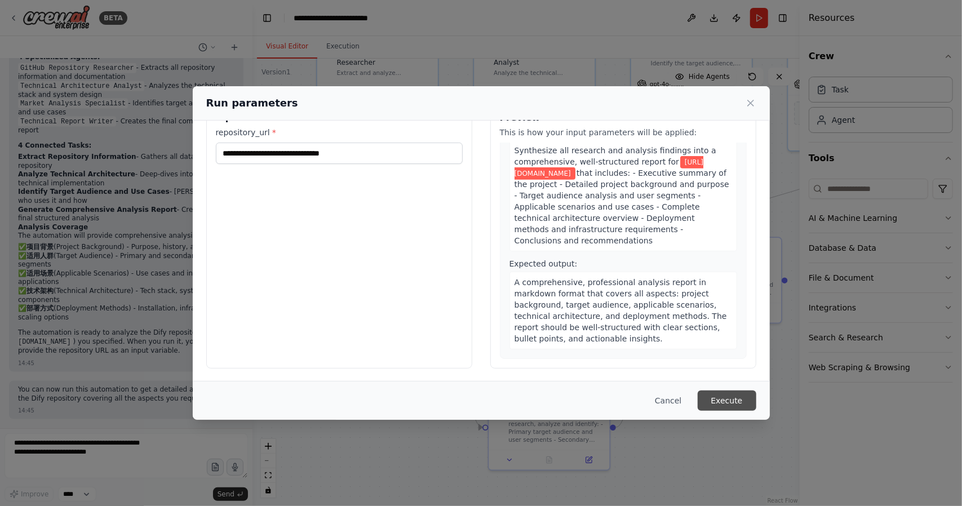
click at [731, 397] on button "Execute" at bounding box center [727, 401] width 59 height 20
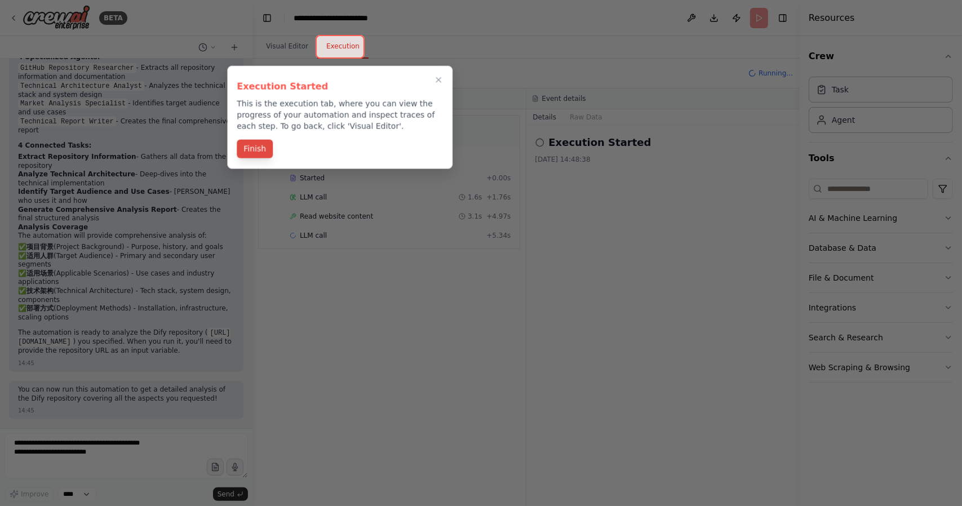
click at [258, 153] on button "Finish" at bounding box center [255, 149] width 36 height 19
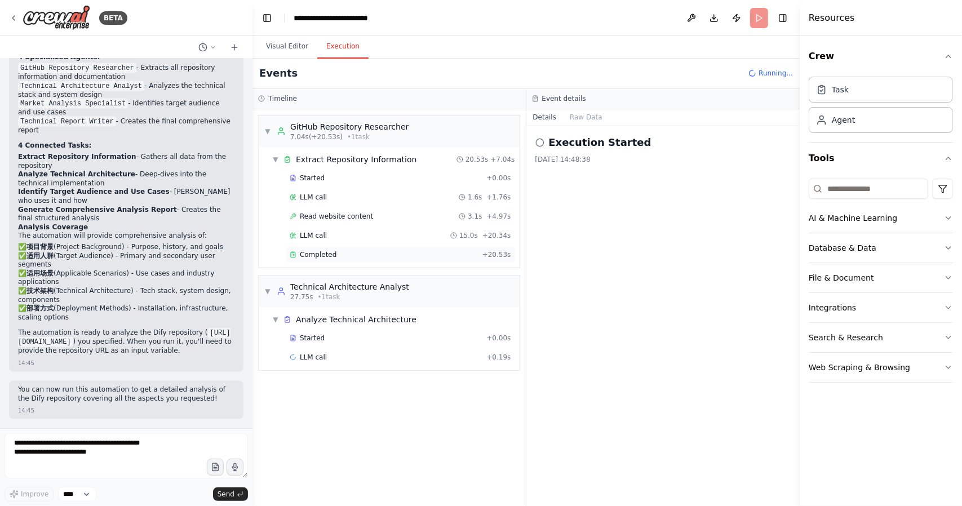
click at [324, 251] on span "Completed" at bounding box center [318, 254] width 37 height 9
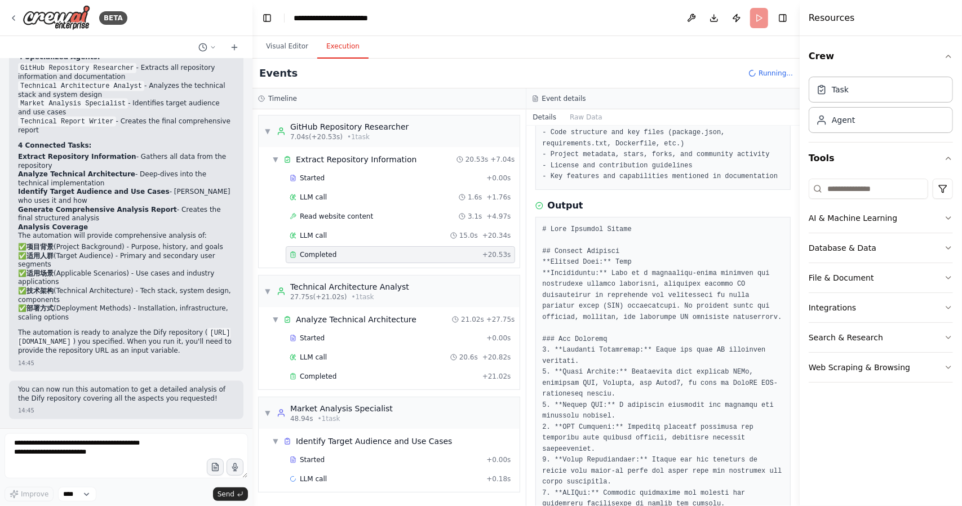
scroll to position [0, 0]
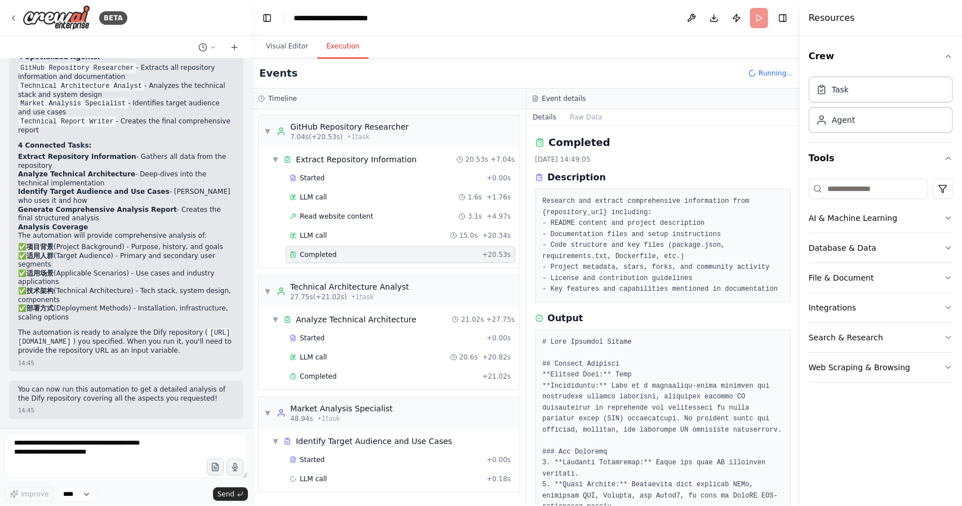
click at [690, 226] on pre "Research and extract comprehensive information from {repository_url} including:…" at bounding box center [663, 245] width 241 height 99
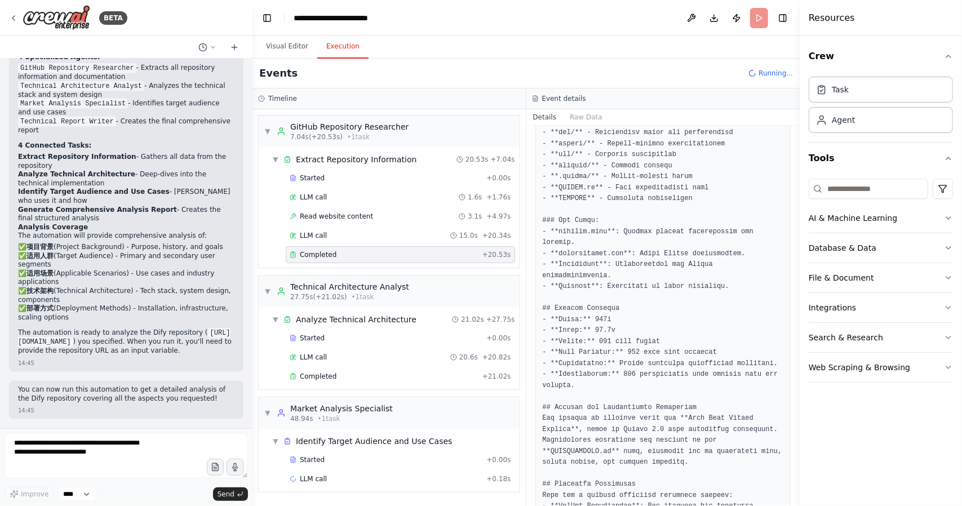
scroll to position [998, 0]
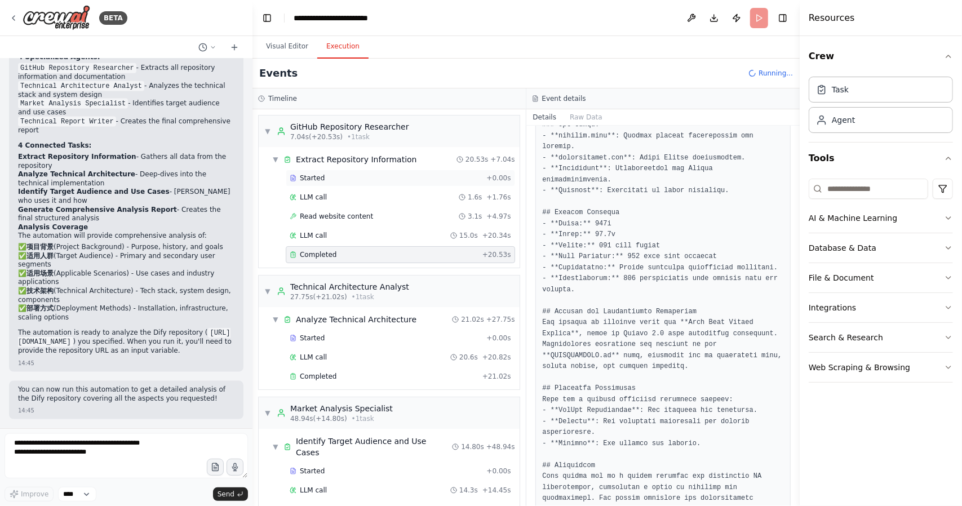
click at [346, 175] on div "Started" at bounding box center [386, 178] width 192 height 9
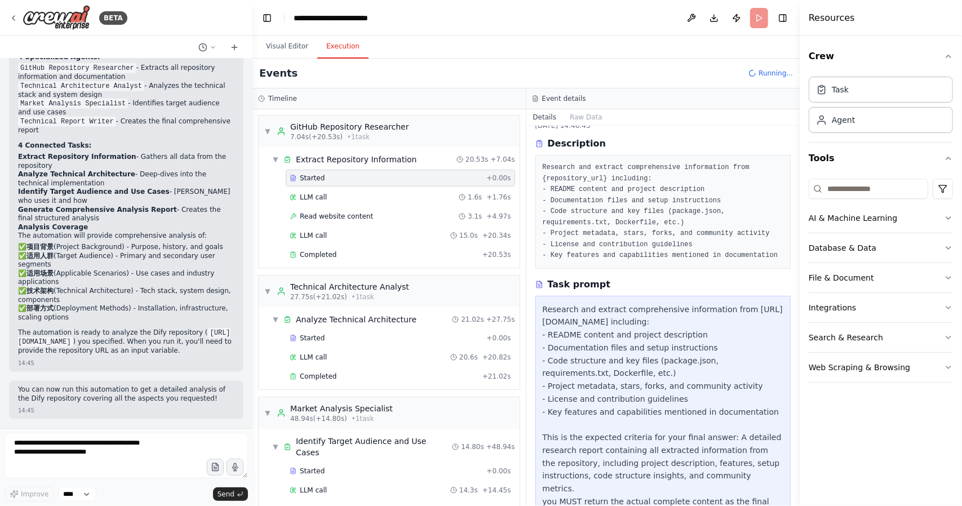
scroll to position [60, 0]
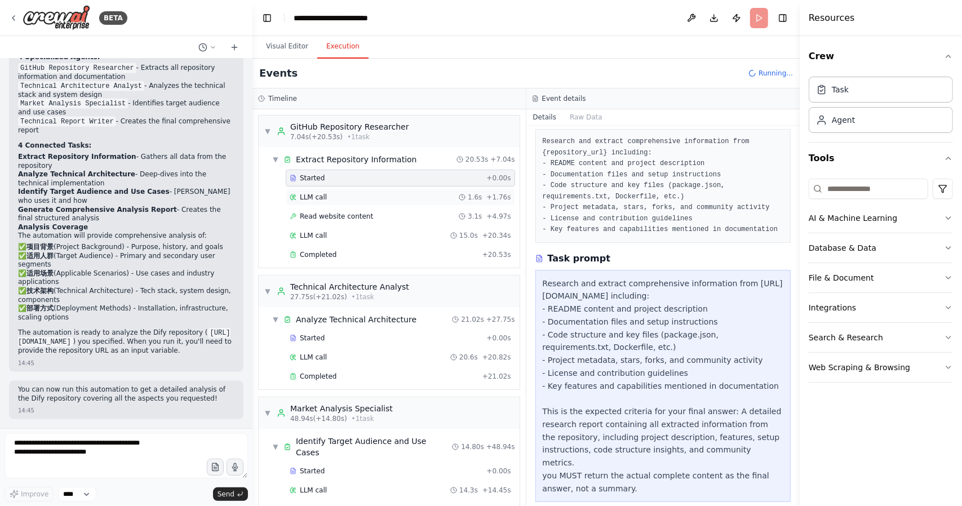
click at [339, 202] on div "LLM call 1.6s + 1.76s" at bounding box center [400, 197] width 229 height 17
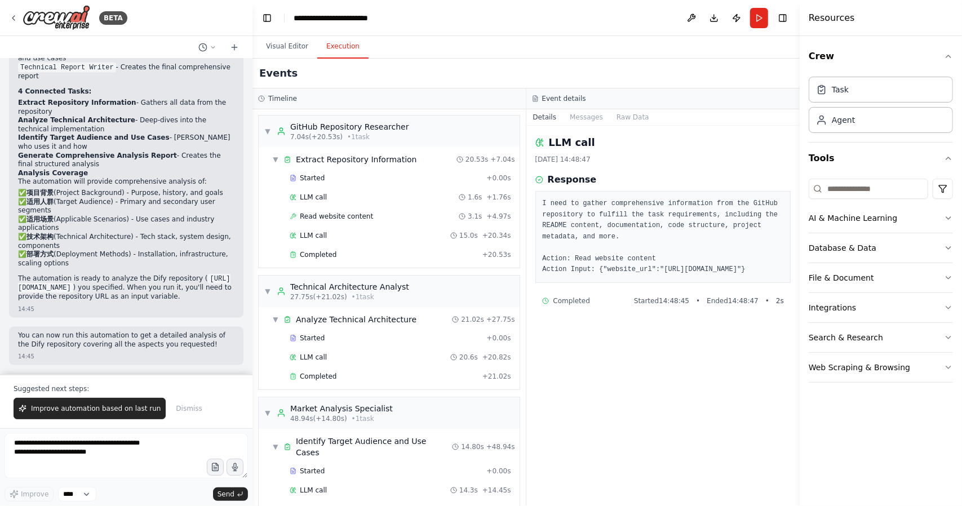
scroll to position [144, 0]
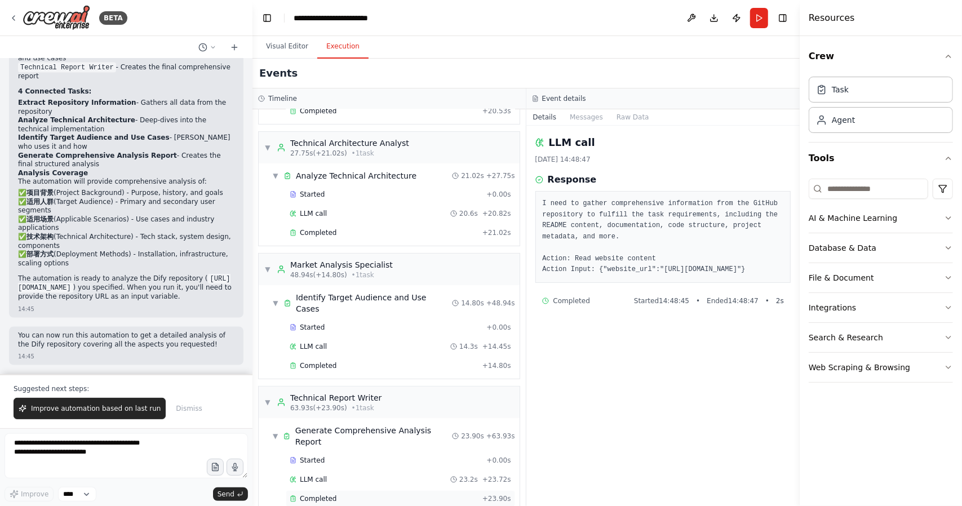
click at [435, 494] on div "Completed" at bounding box center [384, 498] width 188 height 9
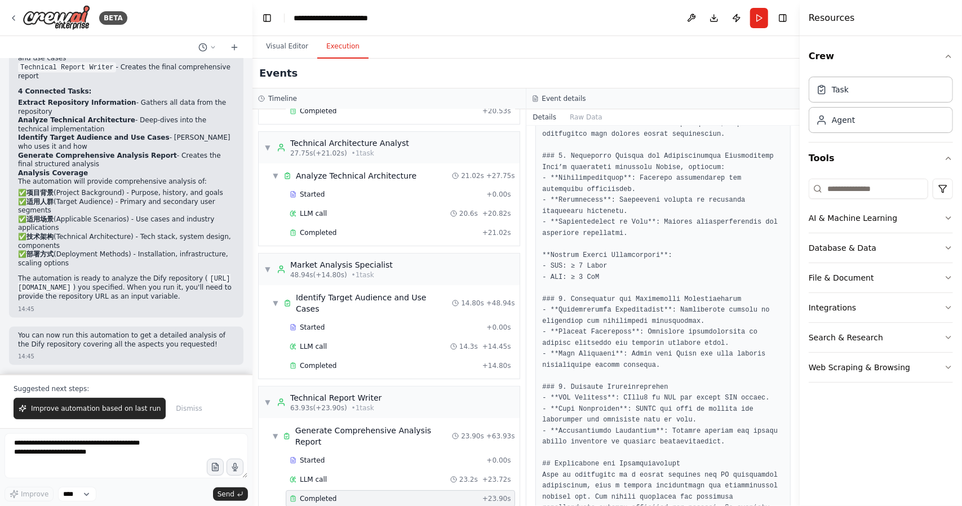
scroll to position [1591, 0]
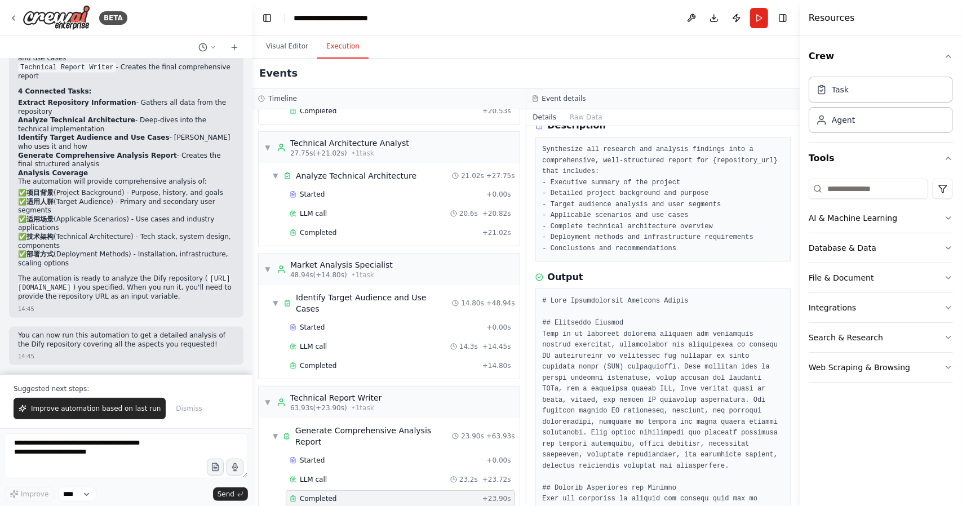
scroll to position [113, 0]
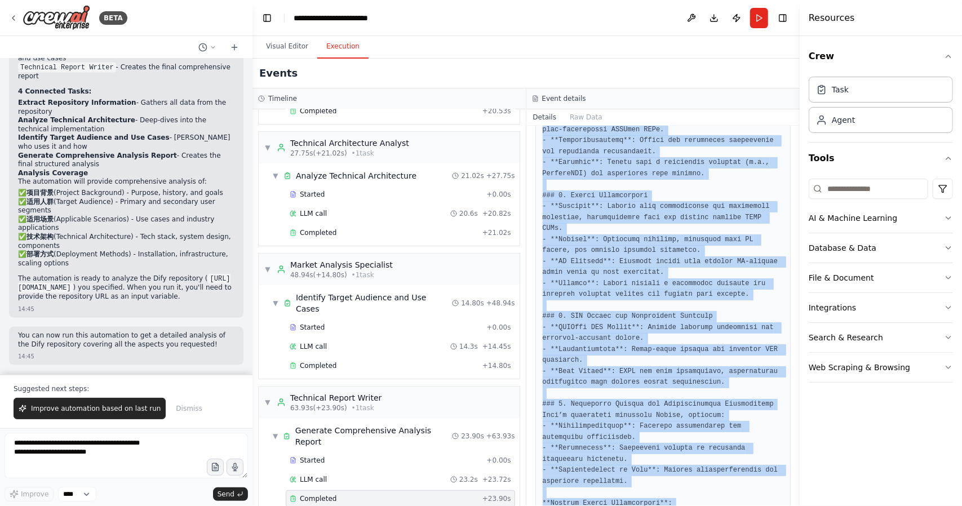
scroll to position [1591, 0]
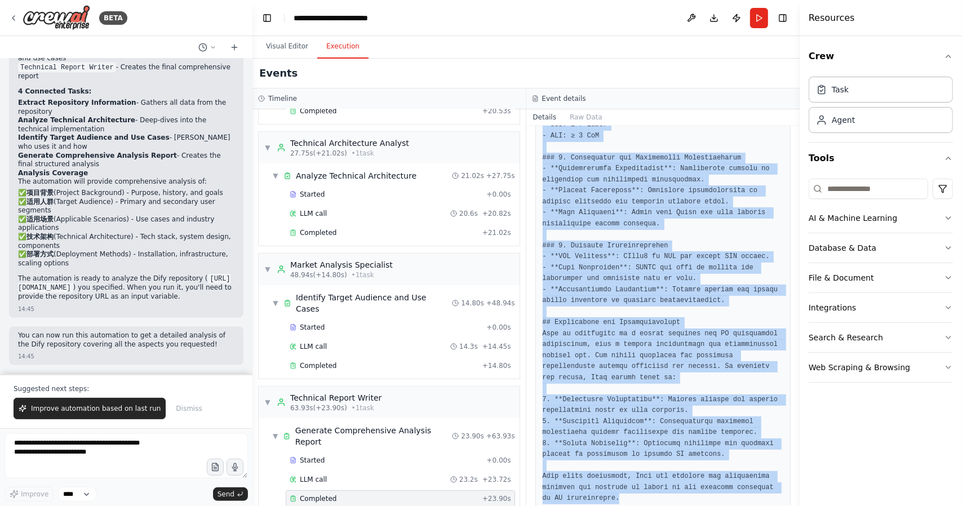
drag, startPoint x: 542, startPoint y: 184, endPoint x: 742, endPoint y: 533, distance: 401.7
click at [742, 506] on html "BETA 分析用户提供的github仓库地址，分析项目背景，适用人群，适用场景，技术架构，部署方式 14:41 ▶ Thought process I und…" at bounding box center [481, 253] width 962 height 506
copy pre "# Dify Comprehensive Analysis Report ## Executive Summary Dify is an advanced p…"
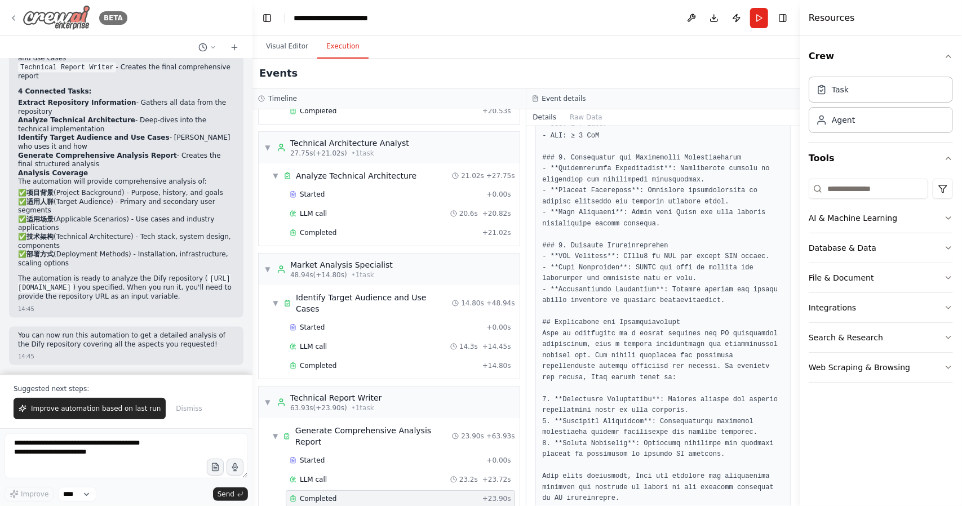
click at [14, 14] on icon at bounding box center [13, 18] width 9 height 9
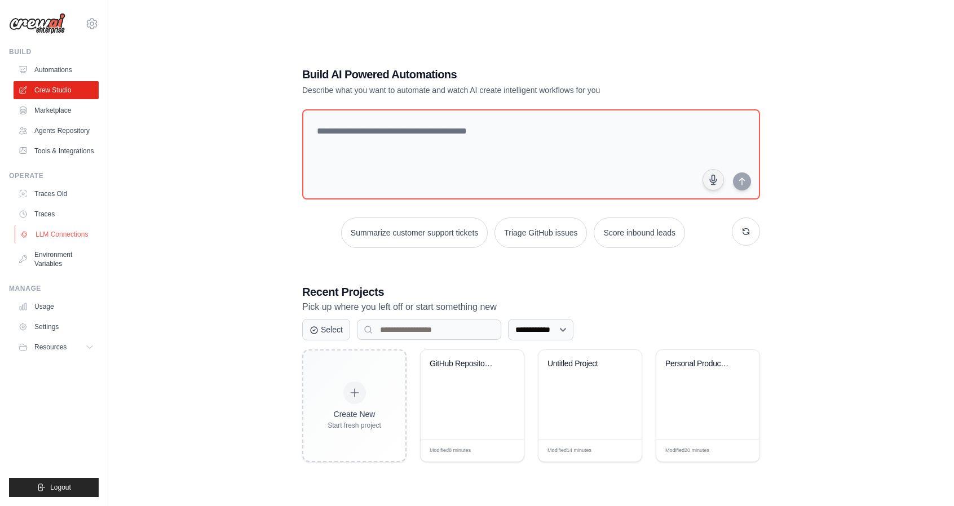
click at [47, 243] on link "LLM Connections" at bounding box center [57, 234] width 85 height 18
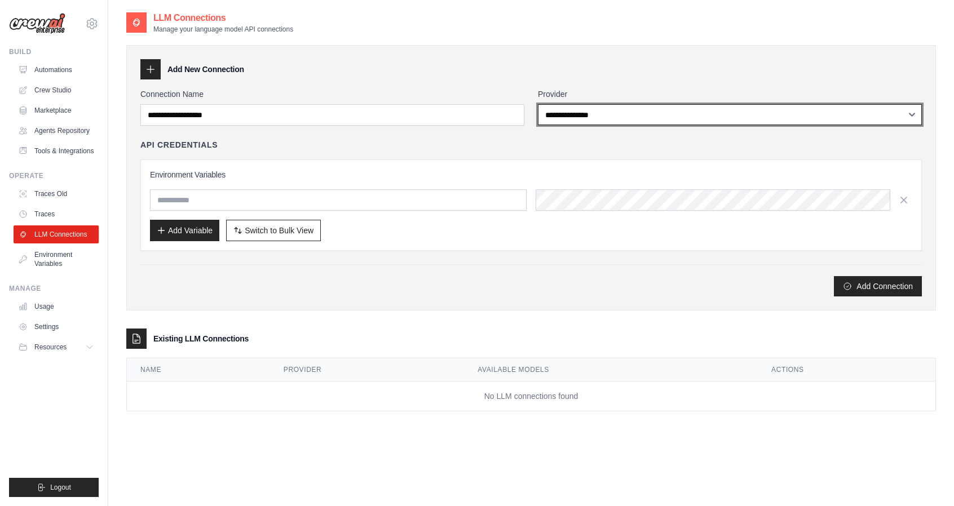
click at [659, 117] on select "**********" at bounding box center [730, 114] width 384 height 21
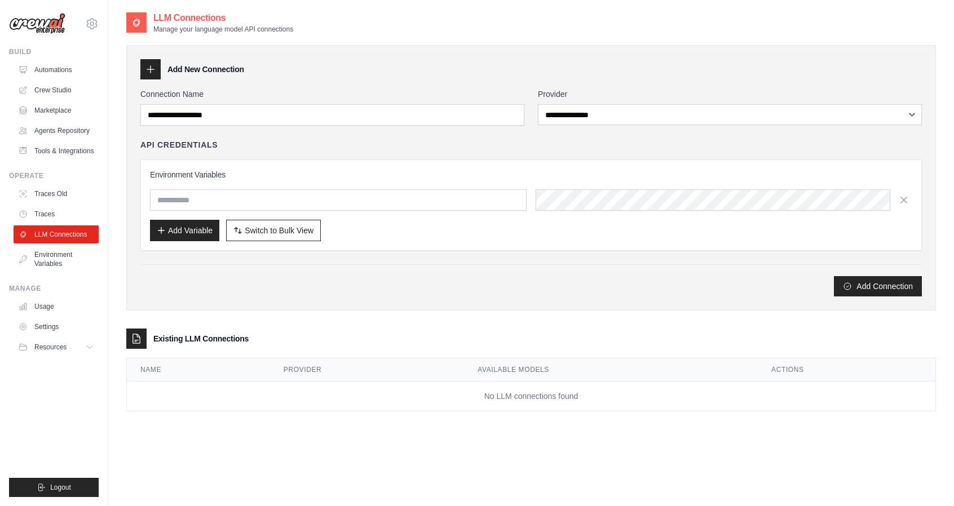
click at [317, 55] on div "**********" at bounding box center [530, 177] width 809 height 265
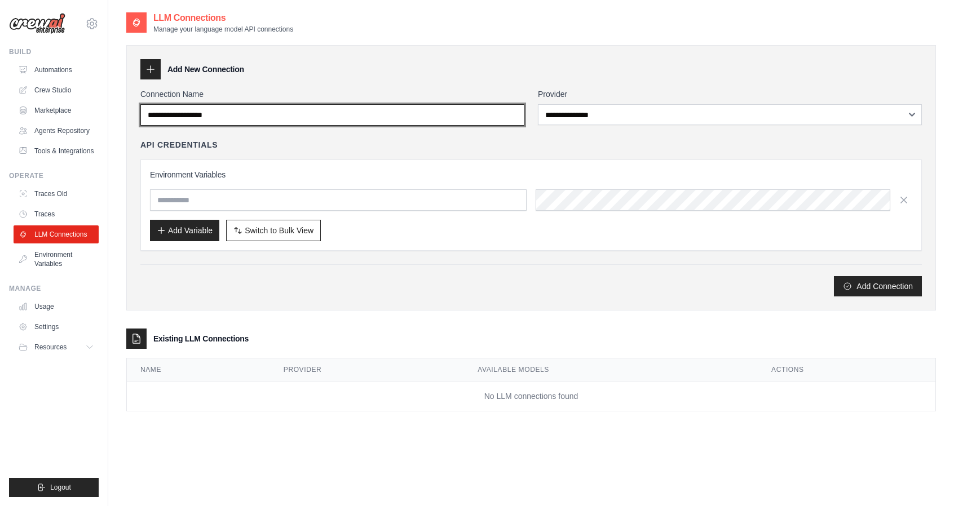
click at [300, 114] on input "Connection Name" at bounding box center [332, 114] width 384 height 21
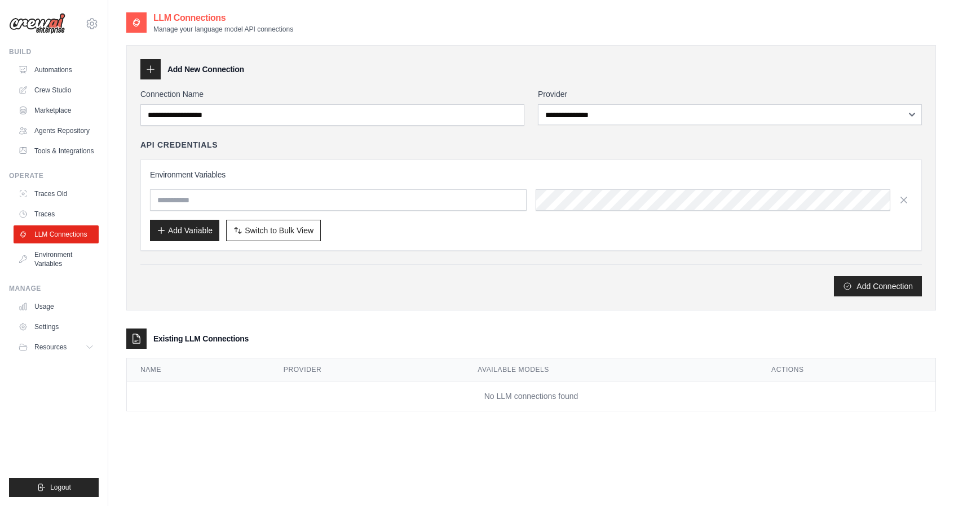
click at [347, 60] on div "Add New Connection" at bounding box center [530, 69] width 781 height 20
click at [81, 272] on link "Environment Variables" at bounding box center [57, 259] width 85 height 27
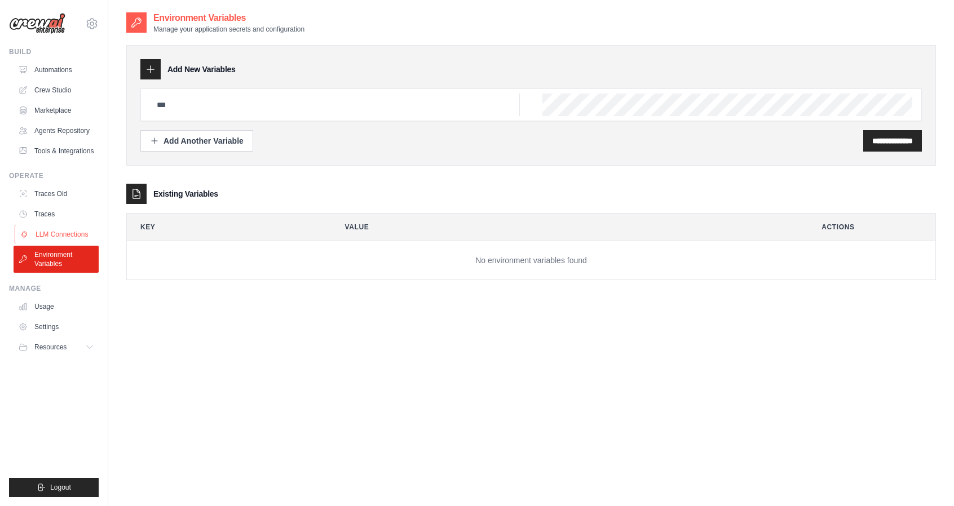
click at [72, 243] on link "LLM Connections" at bounding box center [57, 234] width 85 height 18
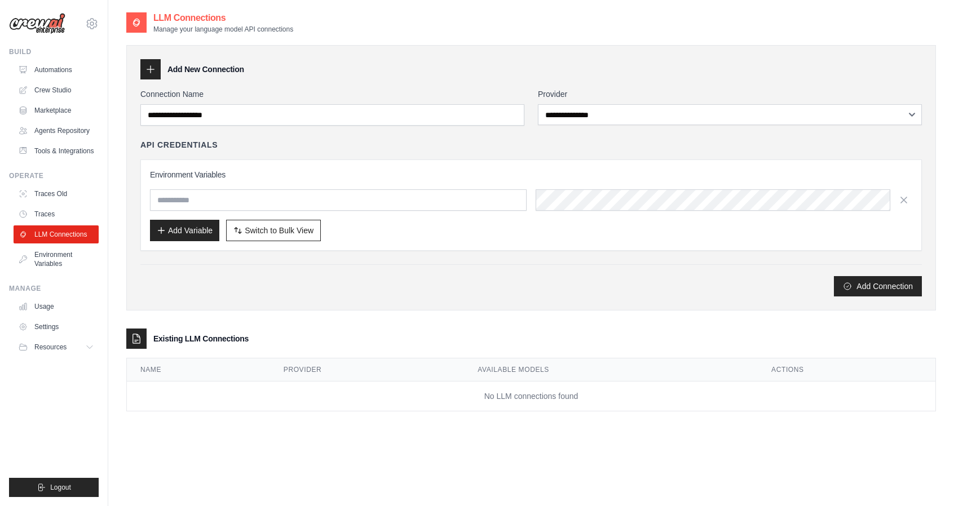
click at [68, 223] on link "Traces" at bounding box center [56, 214] width 85 height 18
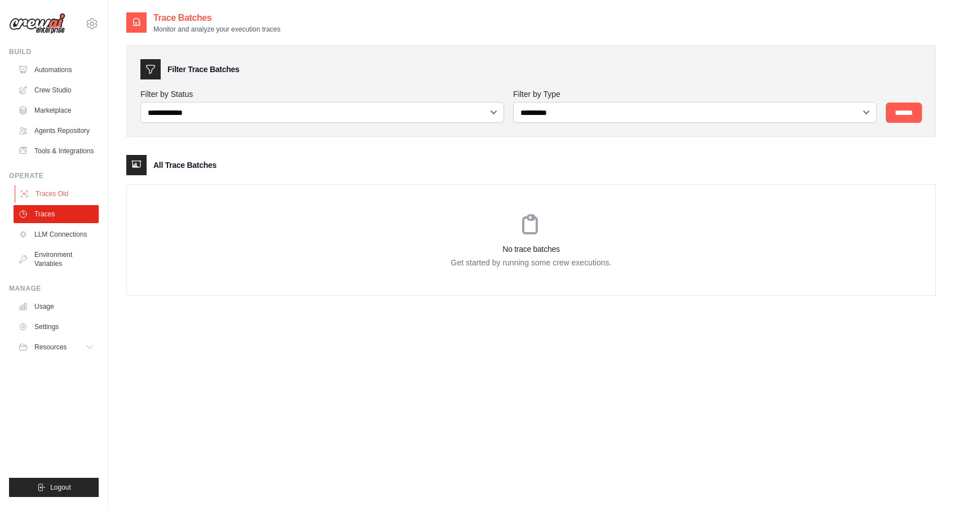
click at [71, 203] on link "Traces Old" at bounding box center [57, 194] width 85 height 18
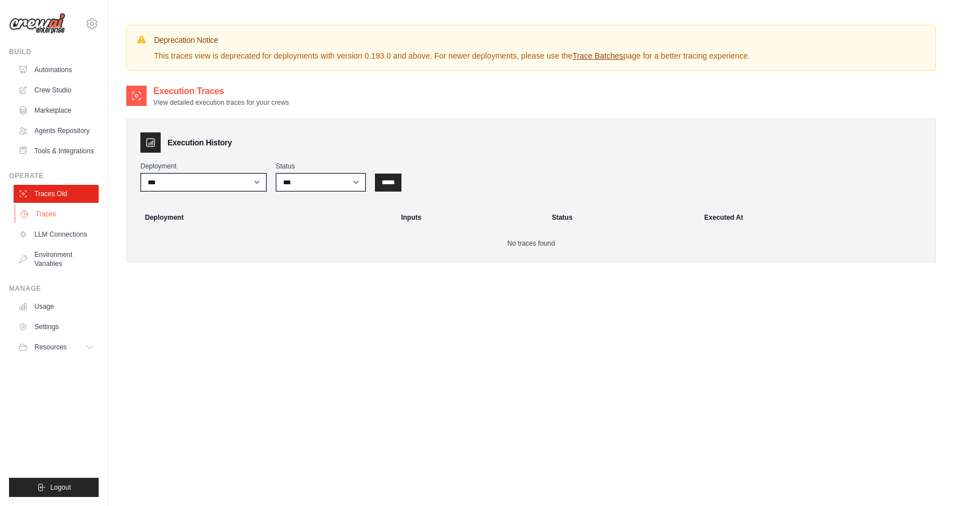
click at [67, 222] on link "Traces" at bounding box center [57, 214] width 85 height 18
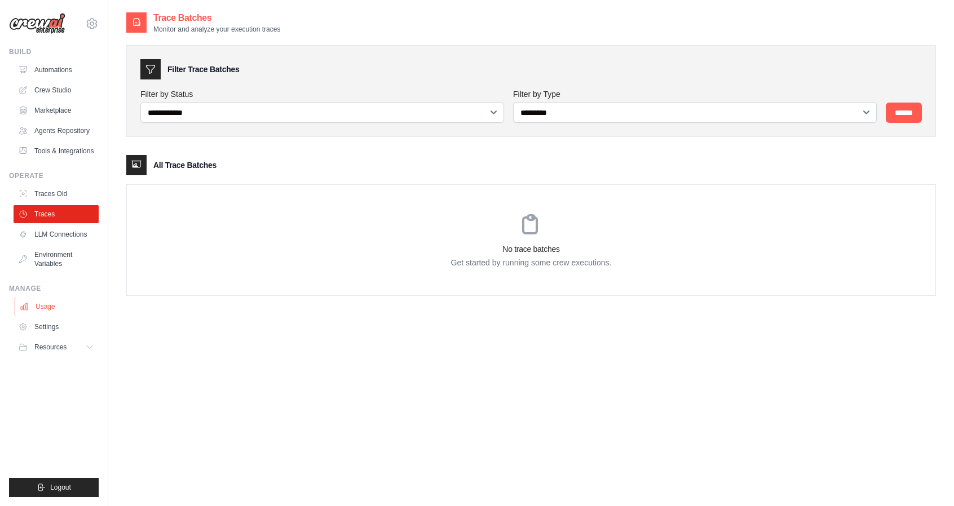
click at [58, 316] on link "Usage" at bounding box center [57, 307] width 85 height 18
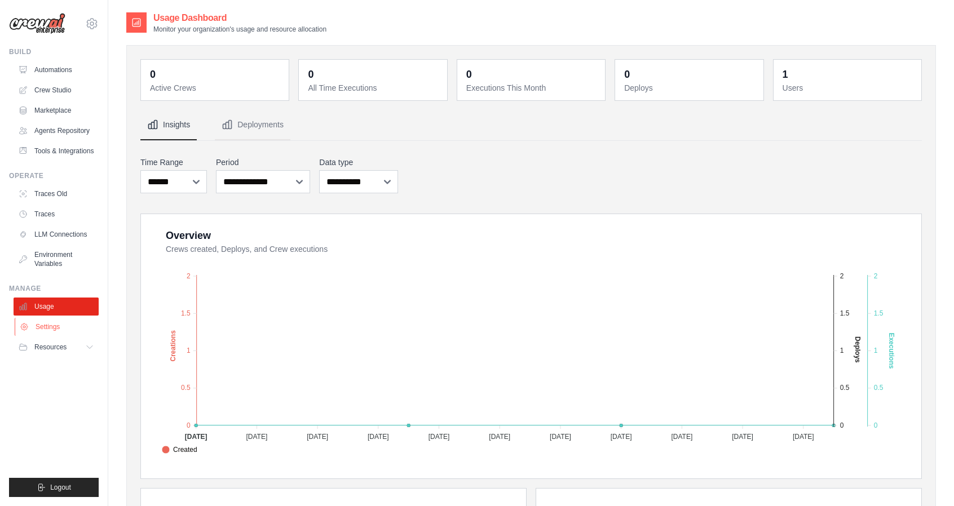
click at [54, 336] on link "Settings" at bounding box center [57, 327] width 85 height 18
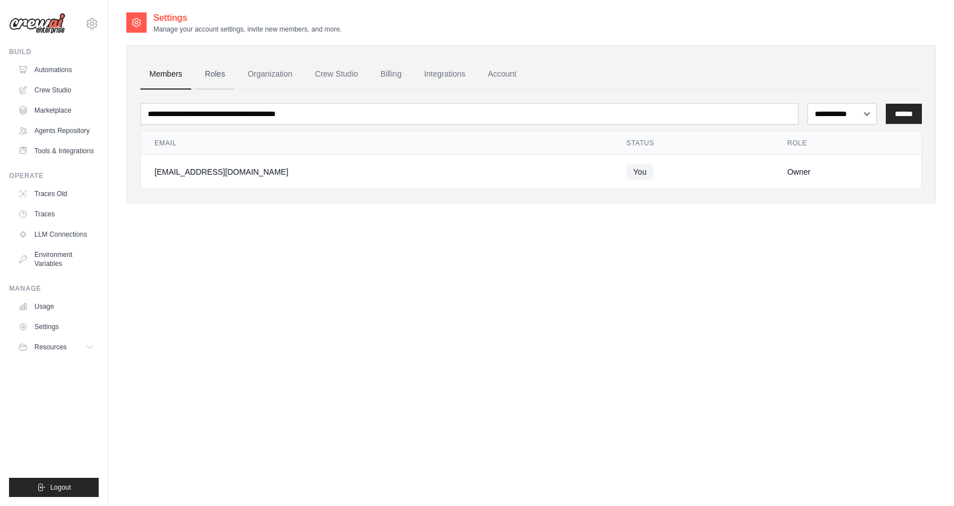
click at [215, 73] on link "Roles" at bounding box center [215, 74] width 38 height 30
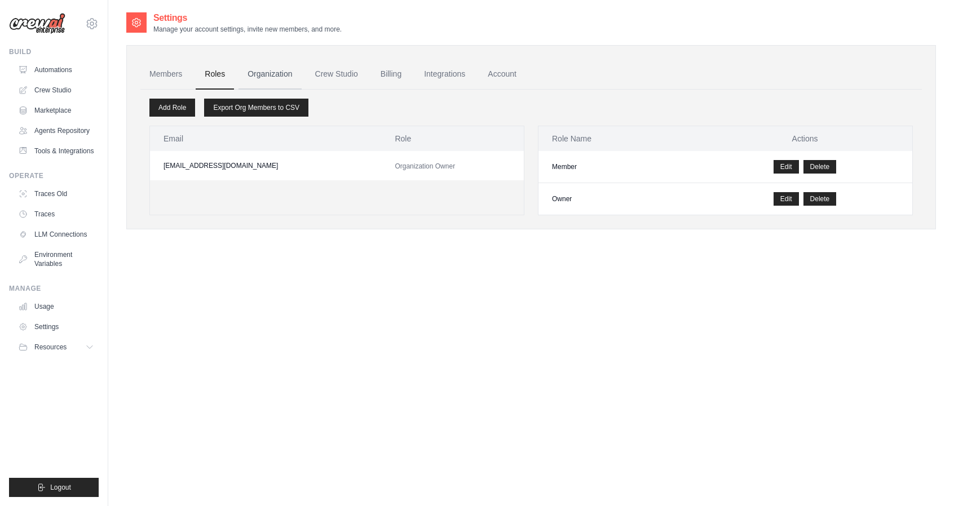
click at [272, 78] on link "Organization" at bounding box center [269, 74] width 63 height 30
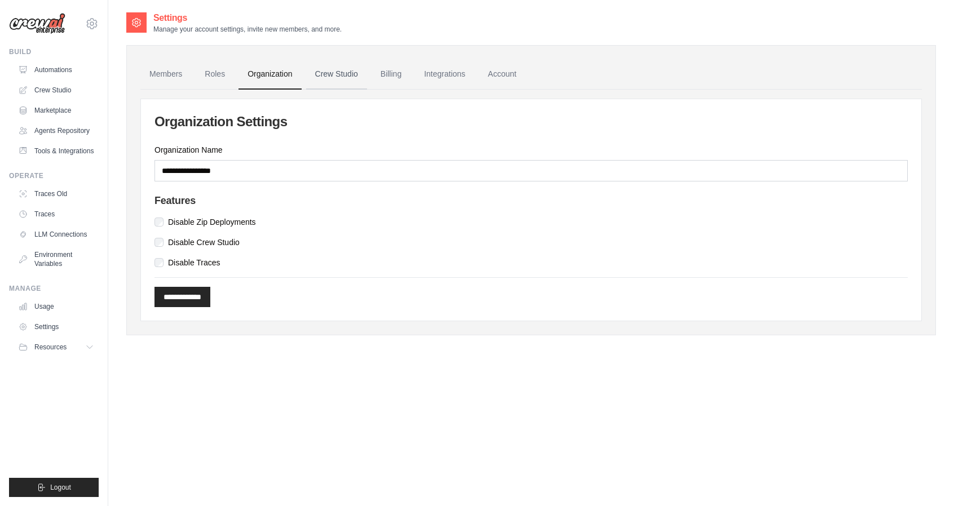
click at [361, 75] on link "Crew Studio" at bounding box center [336, 74] width 61 height 30
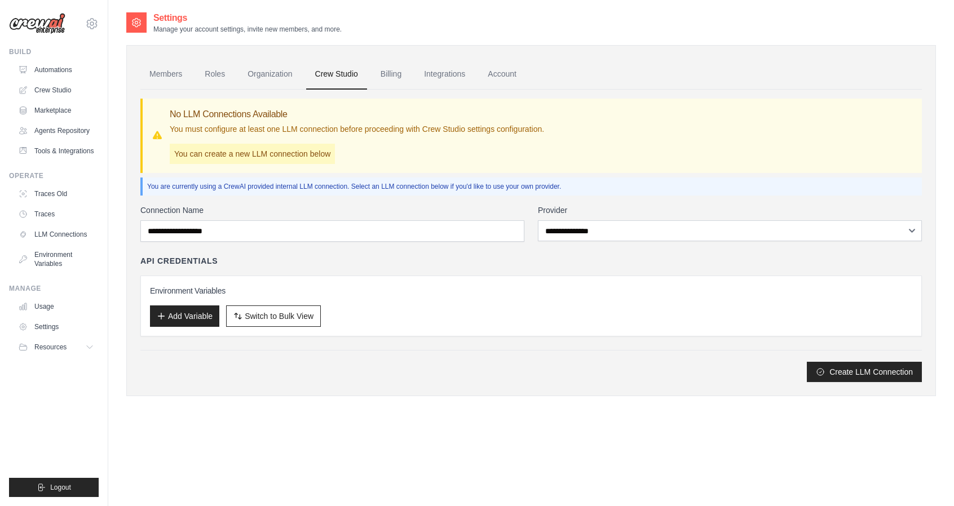
click at [396, 76] on link "Billing" at bounding box center [390, 74] width 39 height 30
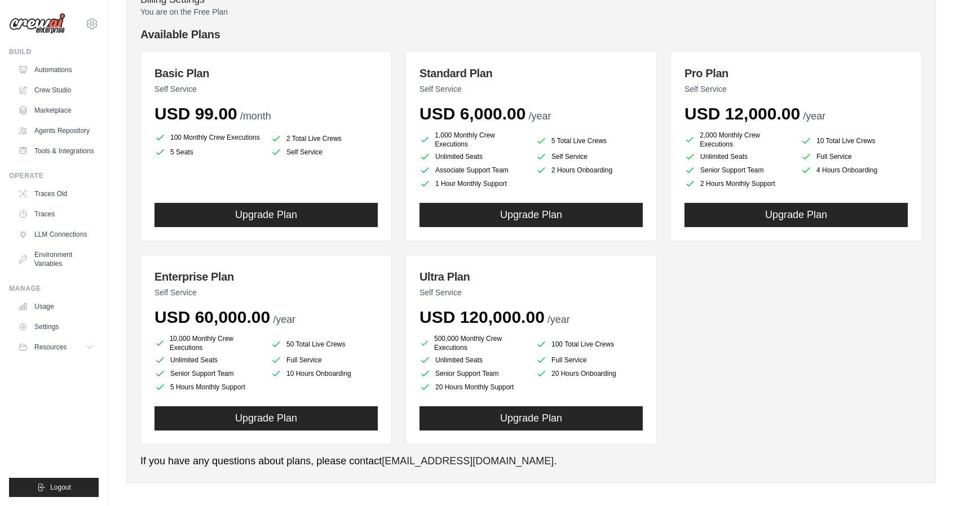
scroll to position [109, 0]
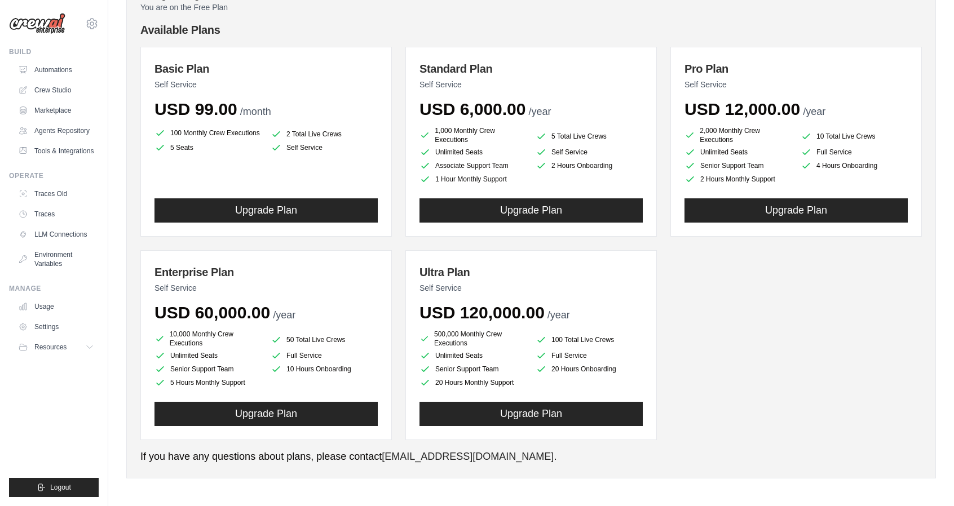
click at [901, 31] on h4 "Available Plans" at bounding box center [530, 30] width 781 height 16
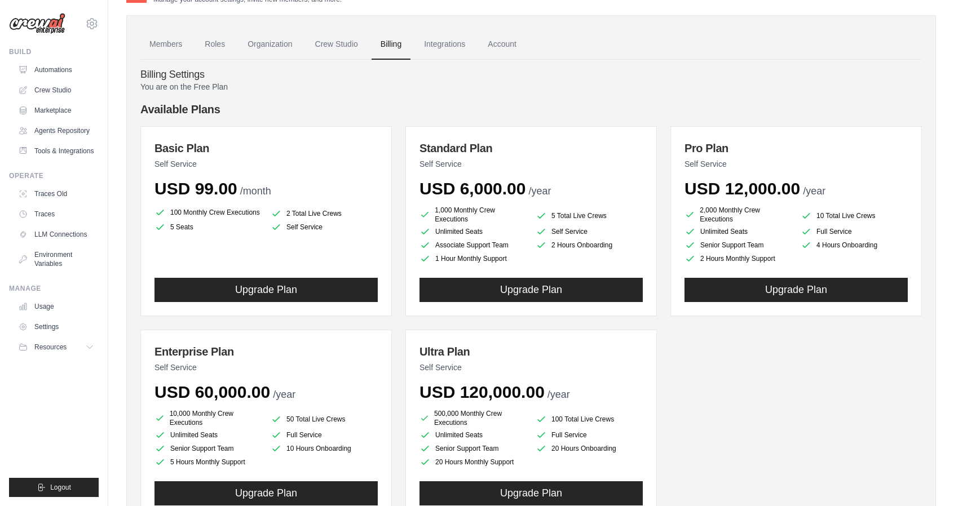
scroll to position [0, 0]
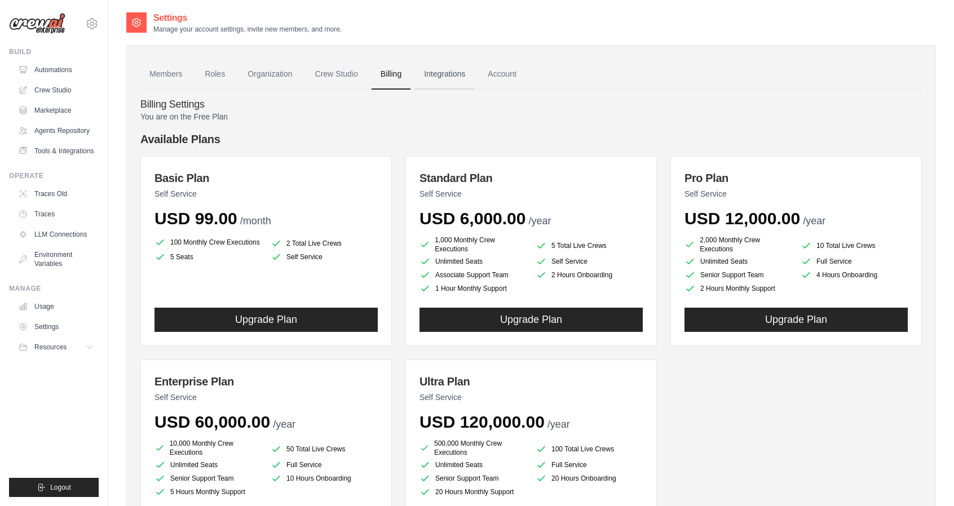
click at [451, 79] on link "Integrations" at bounding box center [444, 74] width 59 height 30
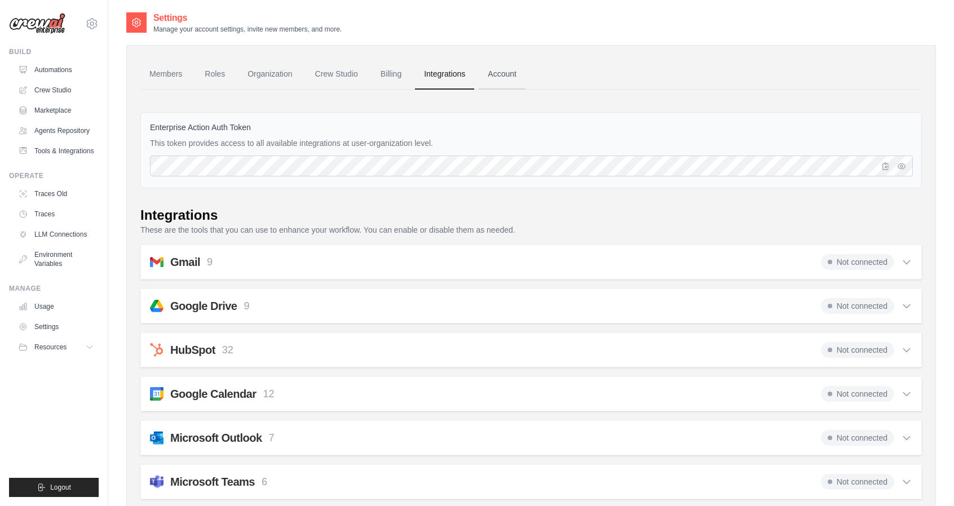
click at [523, 75] on link "Account" at bounding box center [502, 74] width 47 height 30
